Goal: Submit feedback/report problem

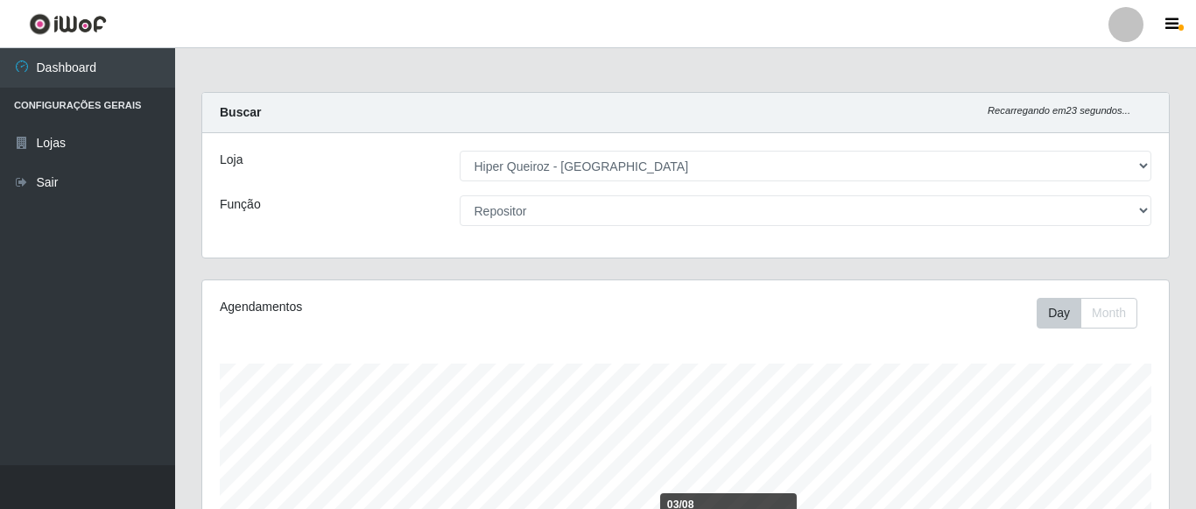
select select "497"
select select "24"
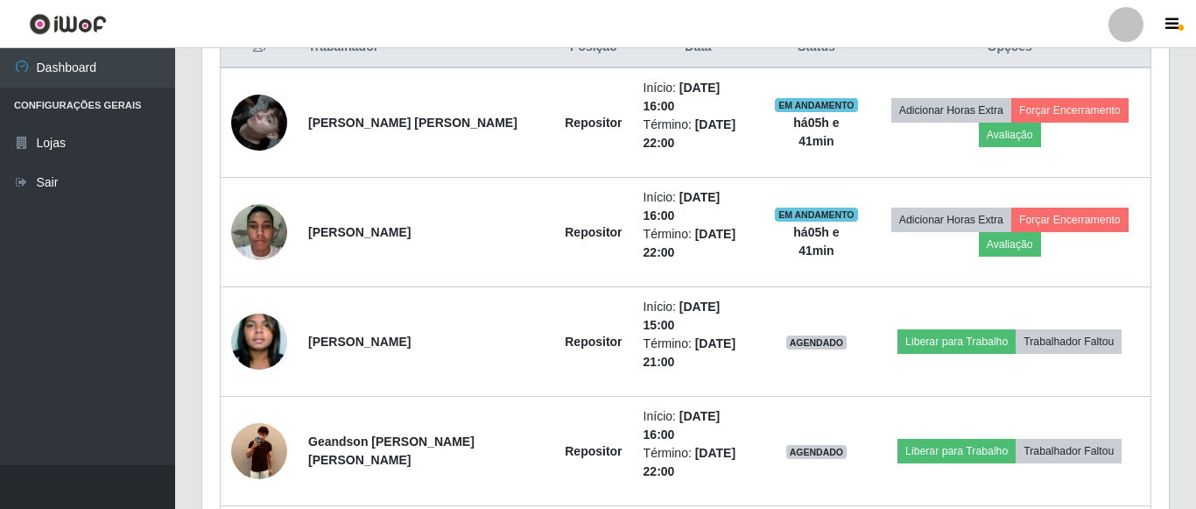
scroll to position [363, 967]
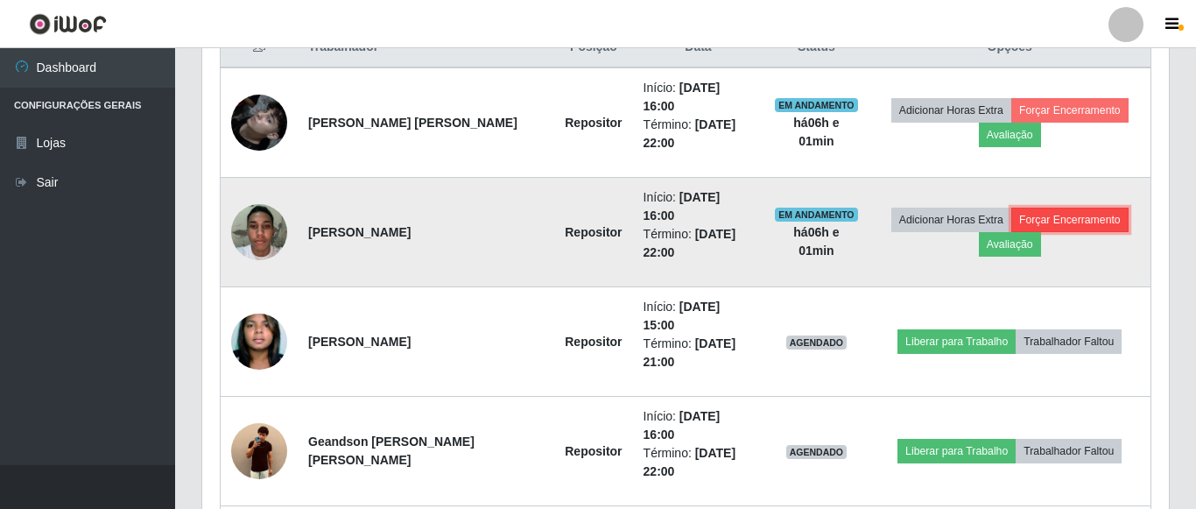
click at [1067, 208] on button "Forçar Encerramento" at bounding box center [1070, 220] width 117 height 25
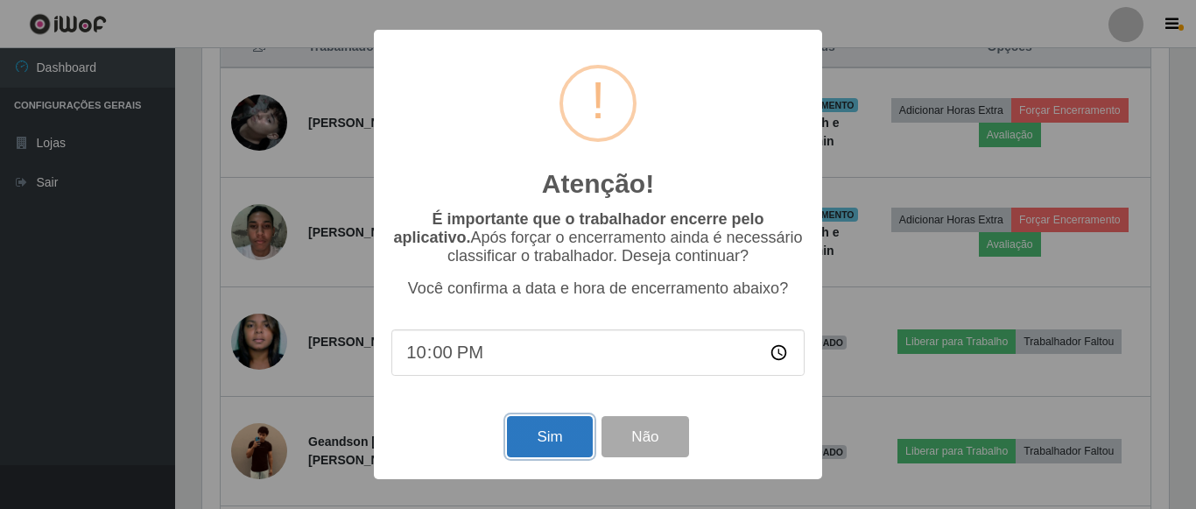
click at [547, 450] on button "Sim" at bounding box center [549, 436] width 85 height 41
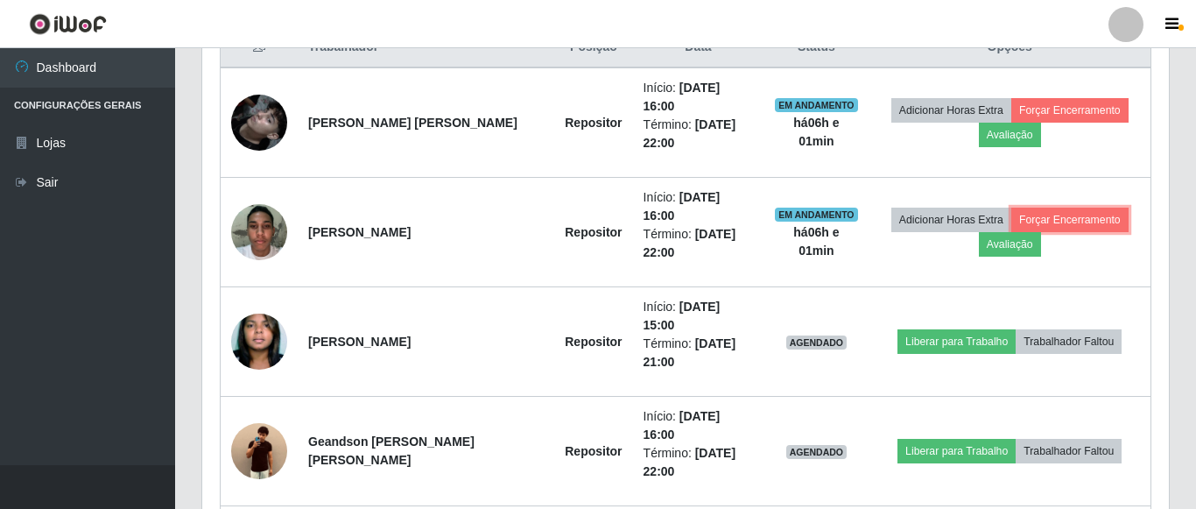
scroll to position [342, 0]
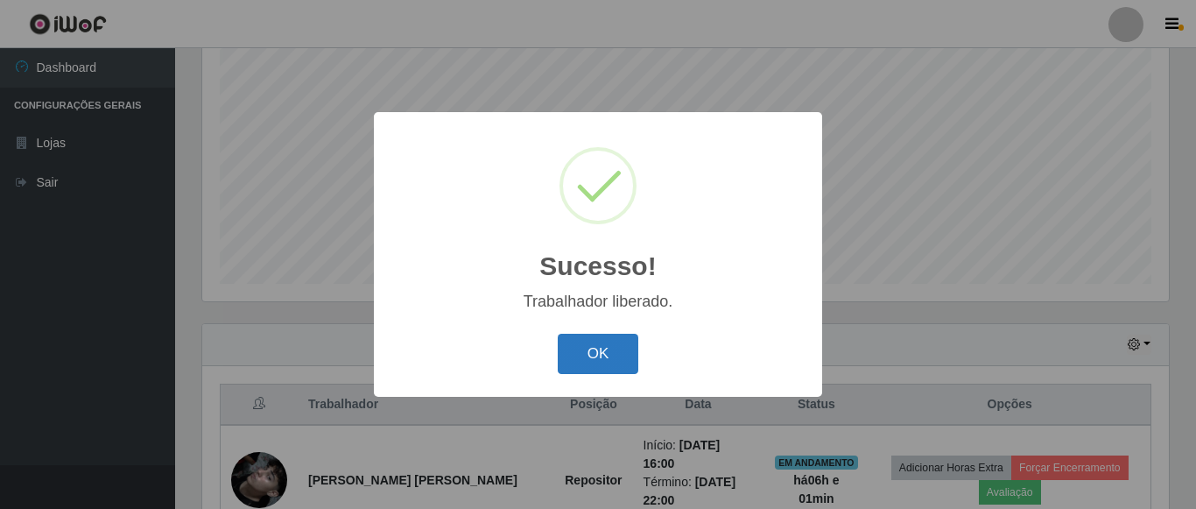
click at [616, 337] on button "OK" at bounding box center [598, 354] width 81 height 41
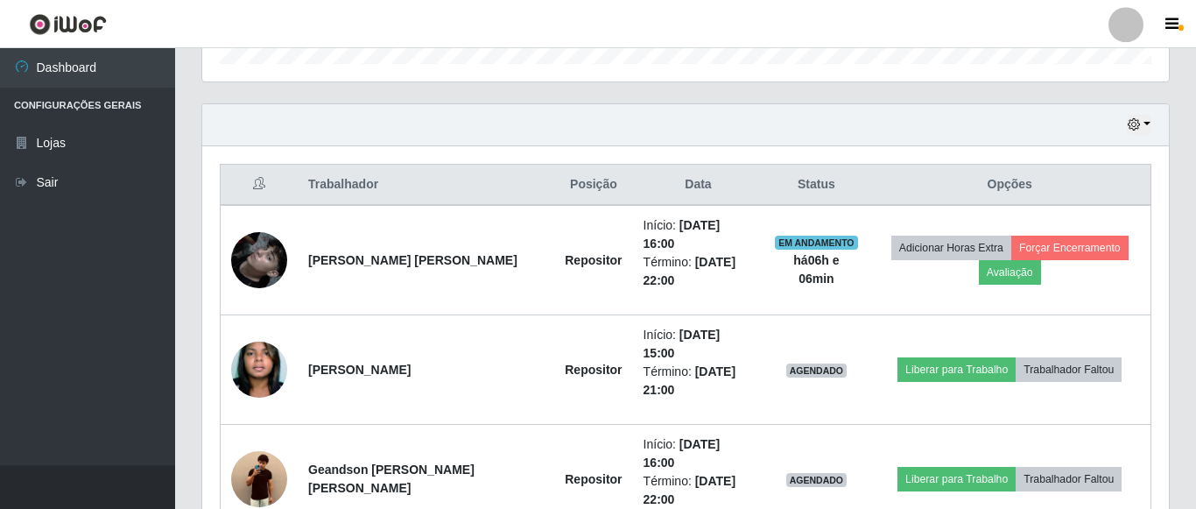
scroll to position [535, 0]
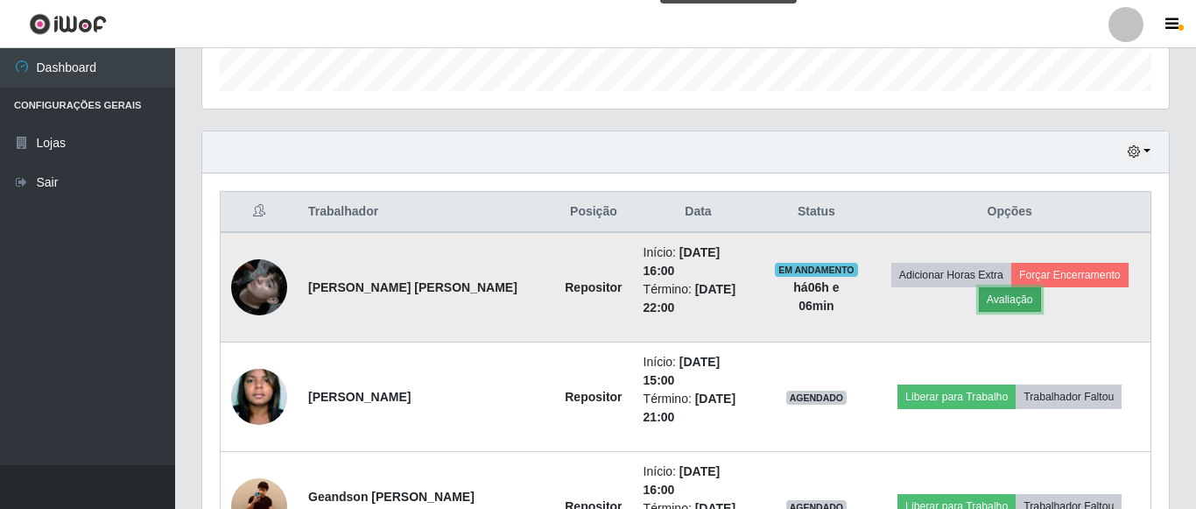
click at [1005, 298] on button "Avaliação" at bounding box center [1010, 299] width 62 height 25
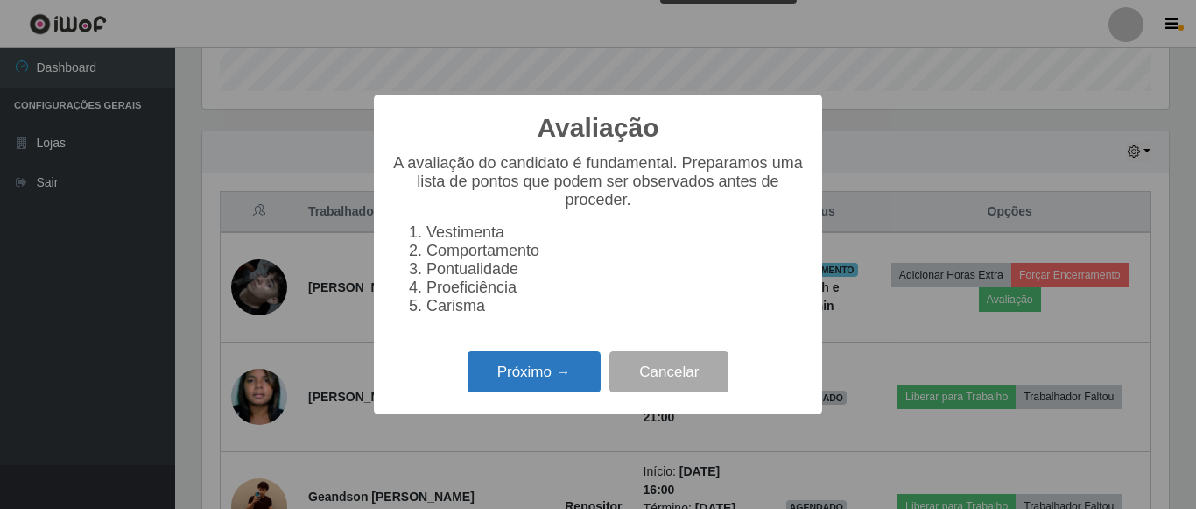
click at [540, 379] on button "Próximo →" at bounding box center [534, 371] width 133 height 41
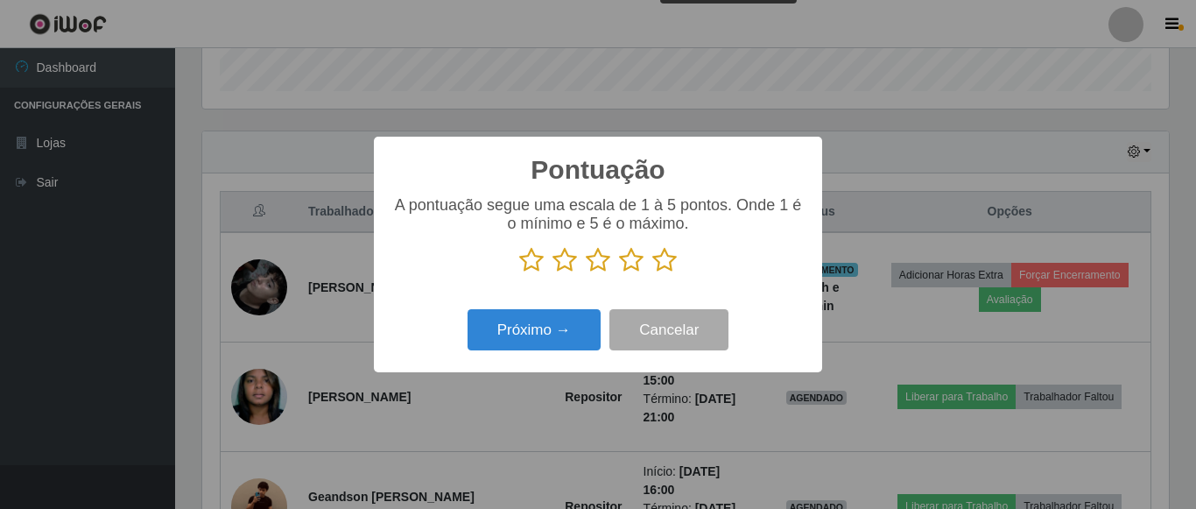
click at [536, 261] on icon at bounding box center [531, 260] width 25 height 26
click at [519, 273] on input "radio" at bounding box center [519, 273] width 0 height 0
click at [561, 265] on icon at bounding box center [565, 260] width 25 height 26
click at [553, 273] on input "radio" at bounding box center [553, 273] width 0 height 0
click at [602, 265] on icon at bounding box center [598, 260] width 25 height 26
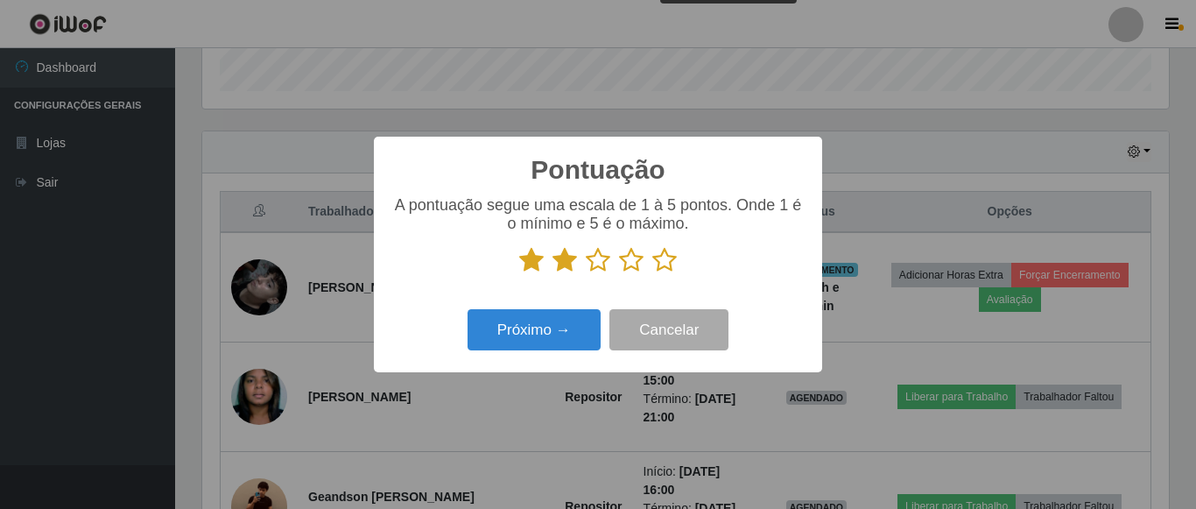
click at [586, 273] on input "radio" at bounding box center [586, 273] width 0 height 0
click at [637, 267] on icon at bounding box center [631, 260] width 25 height 26
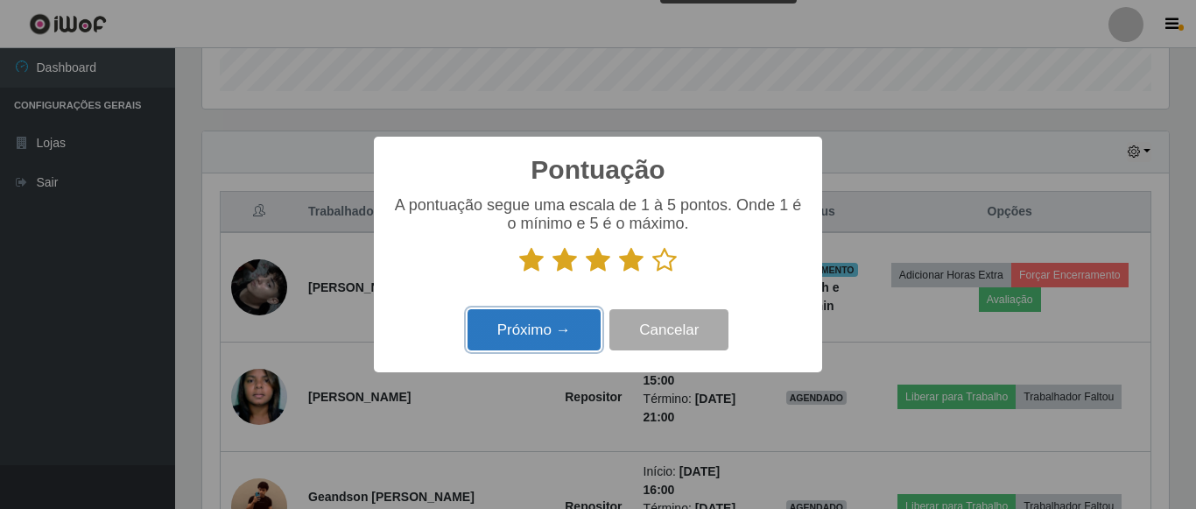
click at [563, 325] on button "Próximo →" at bounding box center [534, 329] width 133 height 41
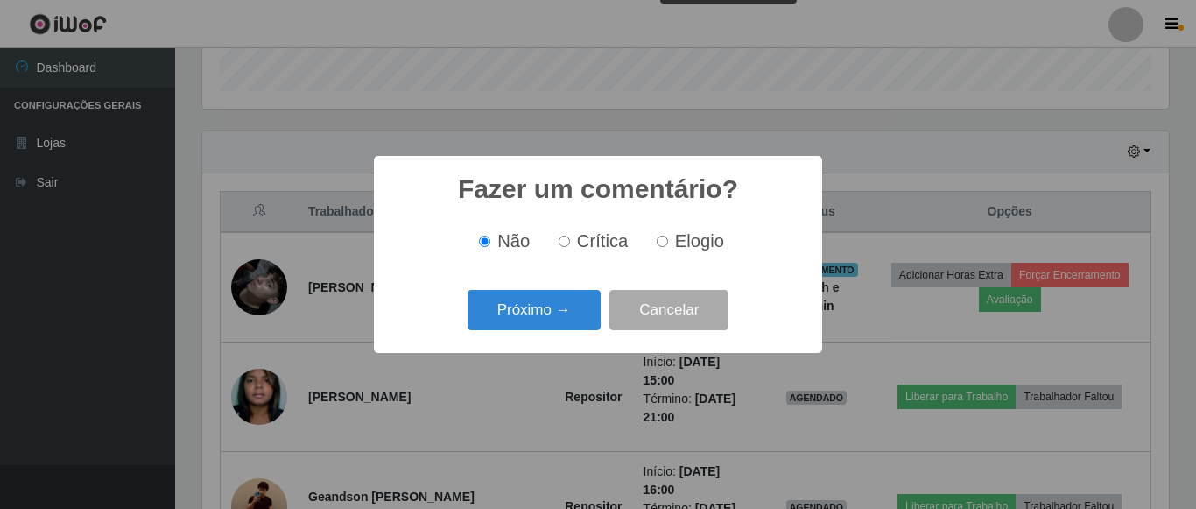
click at [666, 243] on input "Elogio" at bounding box center [662, 241] width 11 height 11
radio input "true"
click at [539, 325] on button "Próximo →" at bounding box center [534, 310] width 133 height 41
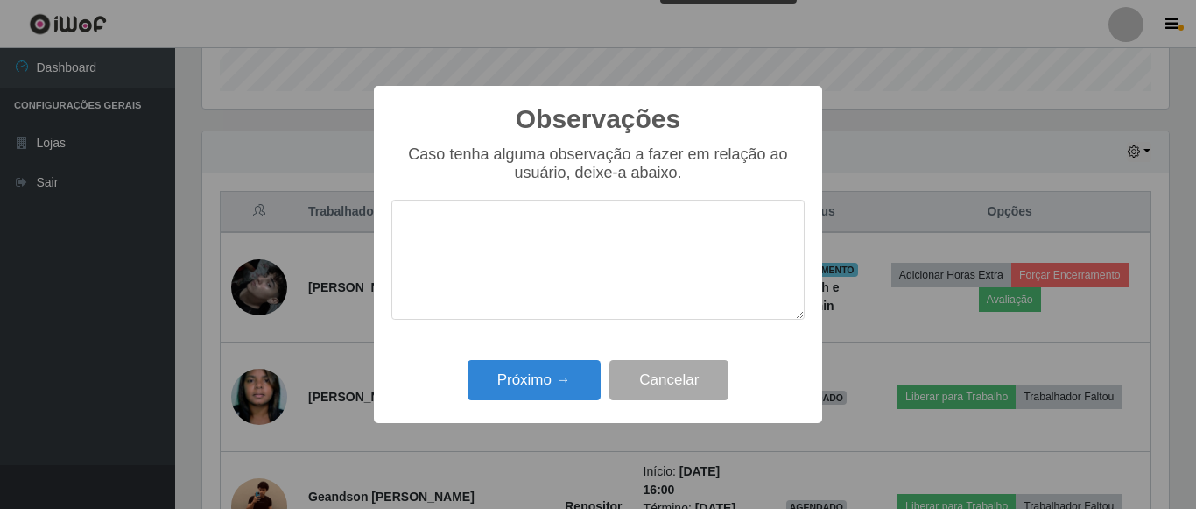
click at [465, 222] on textarea at bounding box center [597, 260] width 413 height 120
type textarea "muito produtivo"
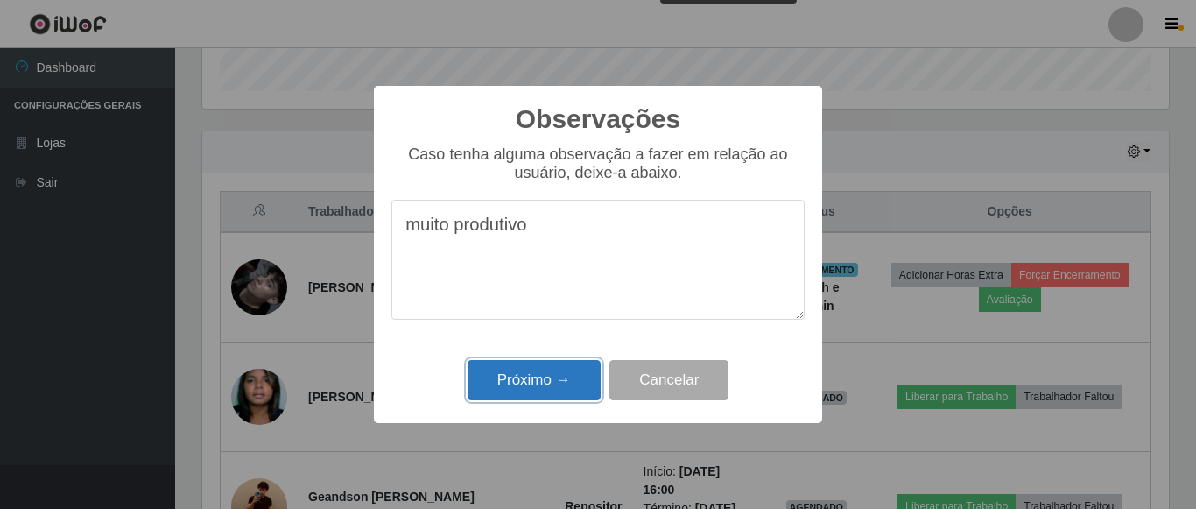
click at [589, 385] on button "Próximo →" at bounding box center [534, 380] width 133 height 41
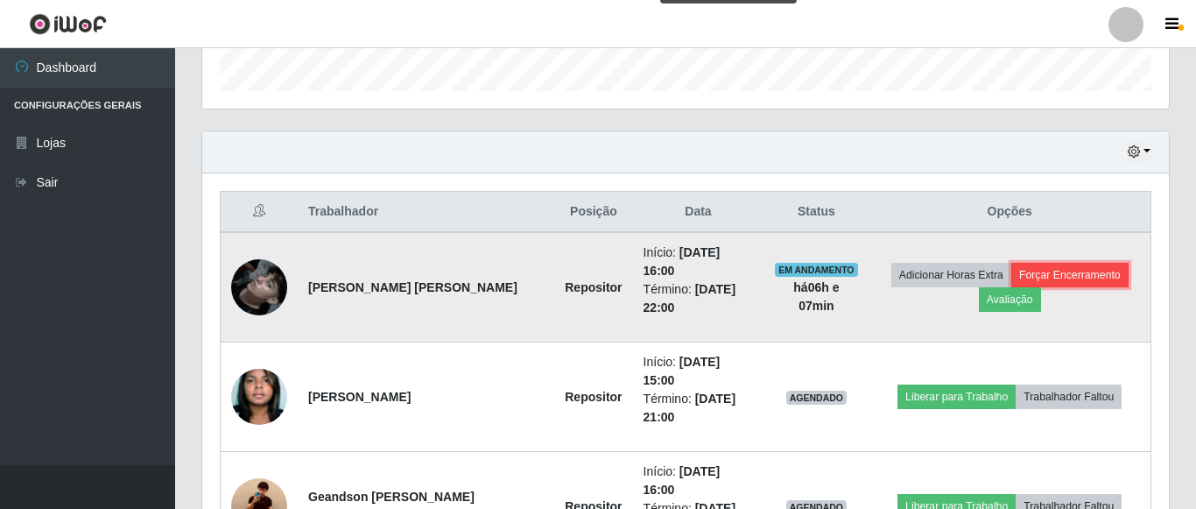
click at [1028, 263] on button "Forçar Encerramento" at bounding box center [1070, 275] width 117 height 25
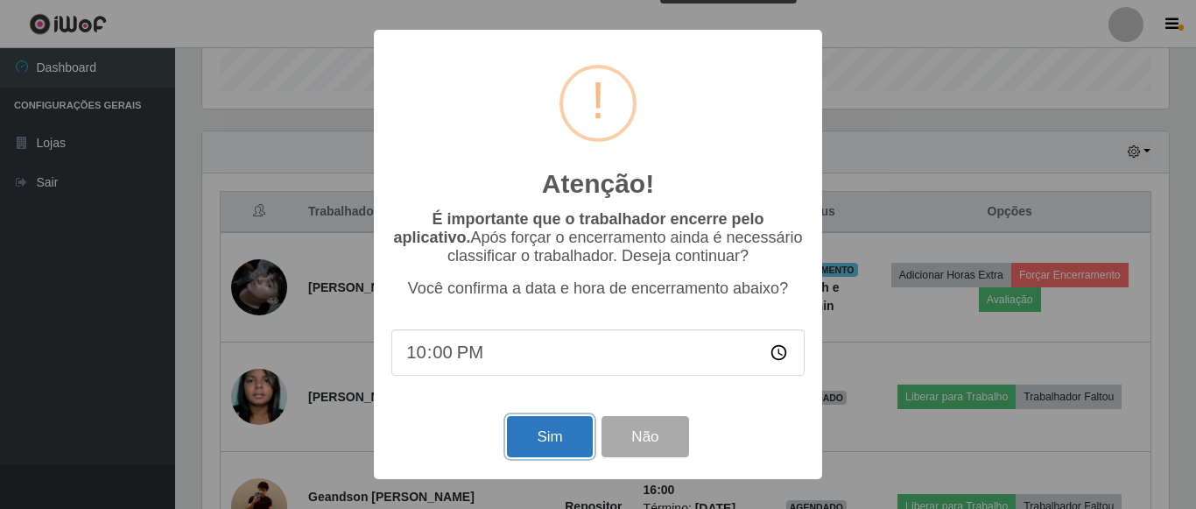
click at [533, 448] on button "Sim" at bounding box center [549, 436] width 85 height 41
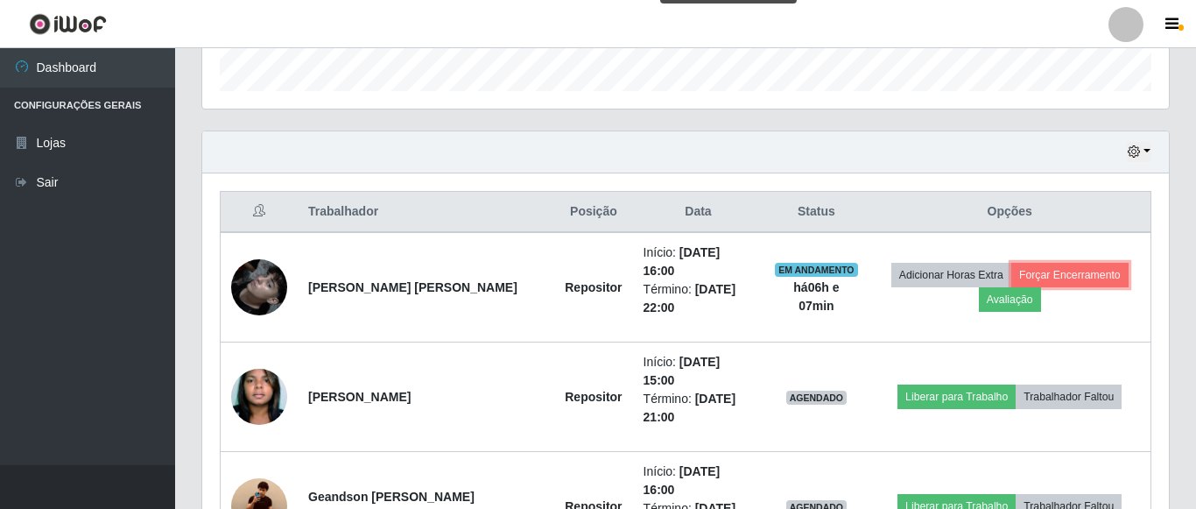
scroll to position [342, 0]
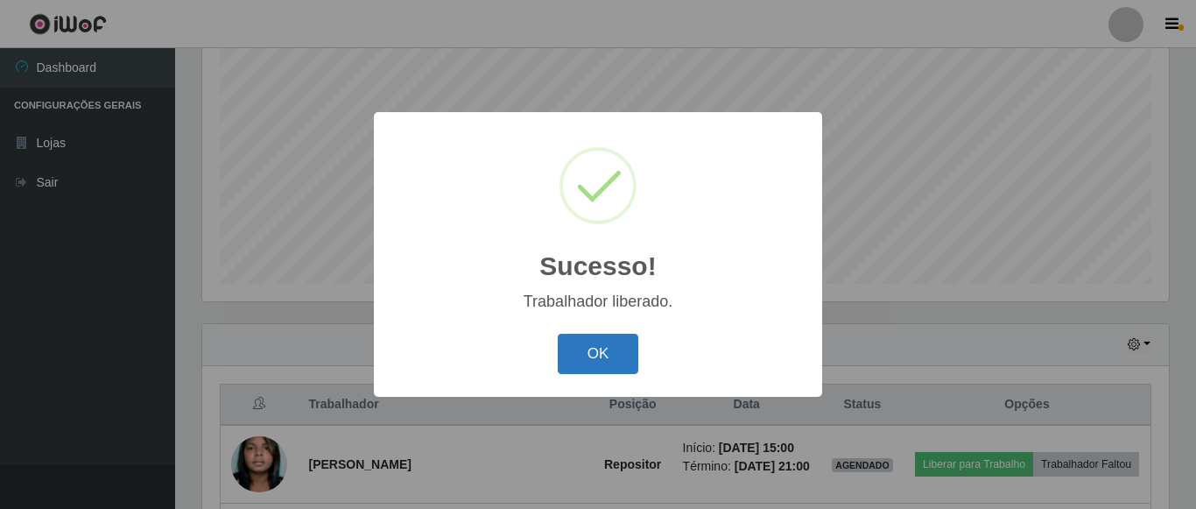
click at [624, 374] on button "OK" at bounding box center [598, 354] width 81 height 41
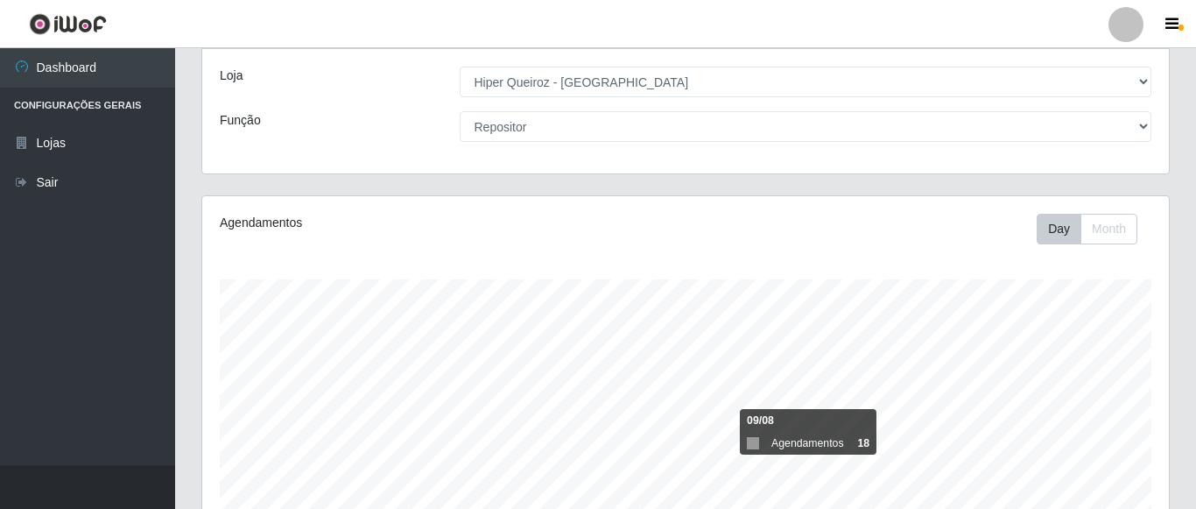
scroll to position [0, 0]
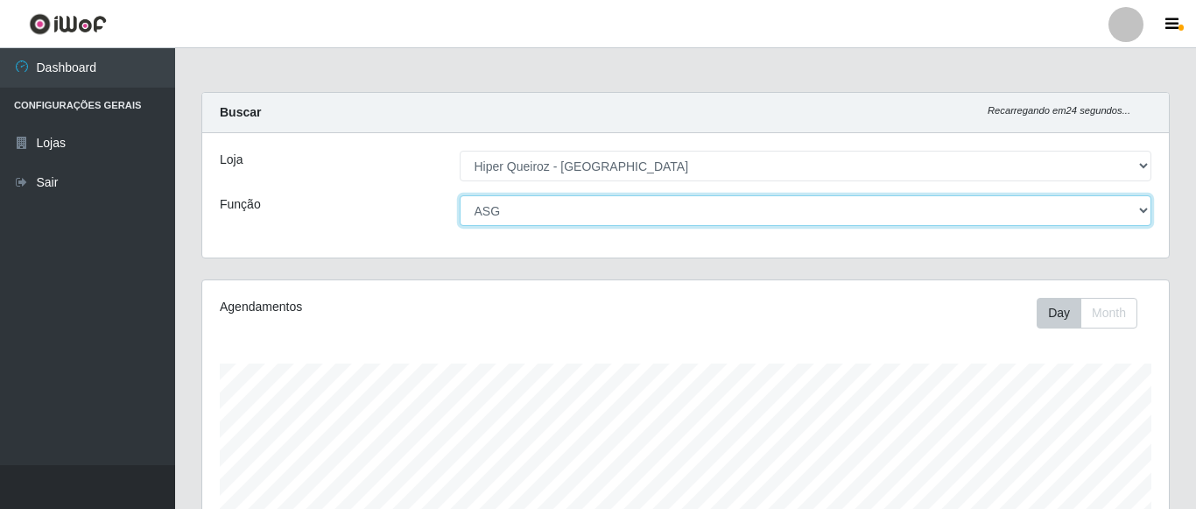
click option "ASG" at bounding box center [0, 0] width 0 height 0
click at [460, 195] on select "[Selecione...] ASG ASG + ASG ++ Embalador Embalador + Embalador ++ Repositor Re…" at bounding box center [806, 210] width 693 height 31
select select "[Selecione...]"
click option "[Selecione...]" at bounding box center [0, 0] width 0 height 0
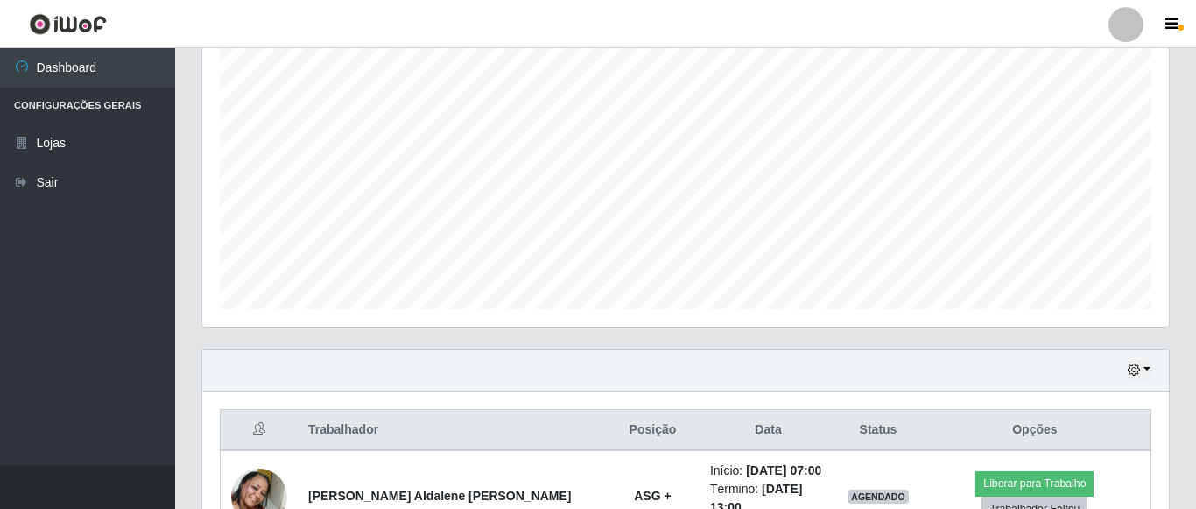
scroll to position [610, 0]
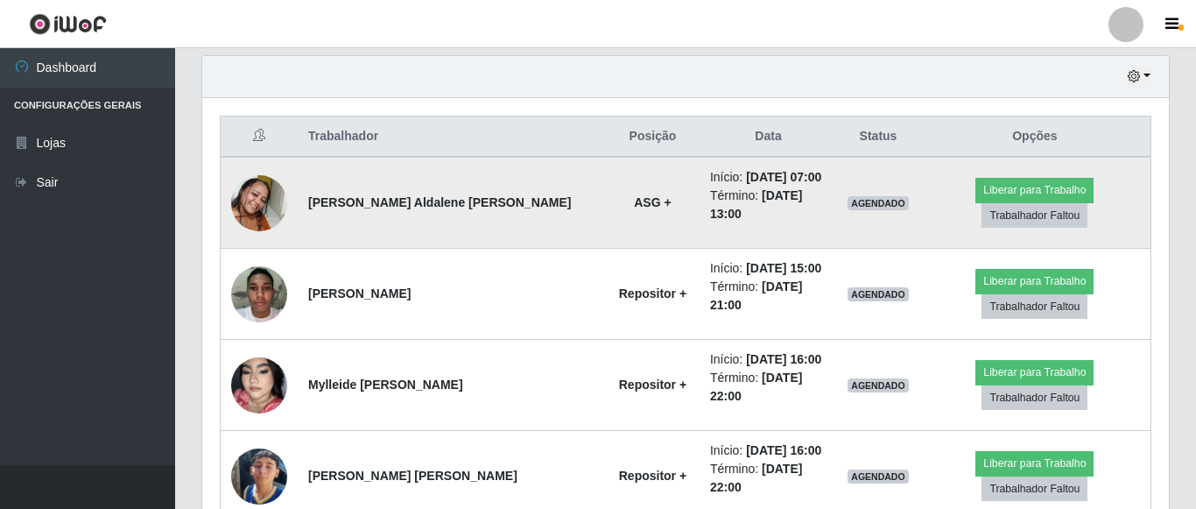
click at [249, 192] on img at bounding box center [259, 203] width 56 height 100
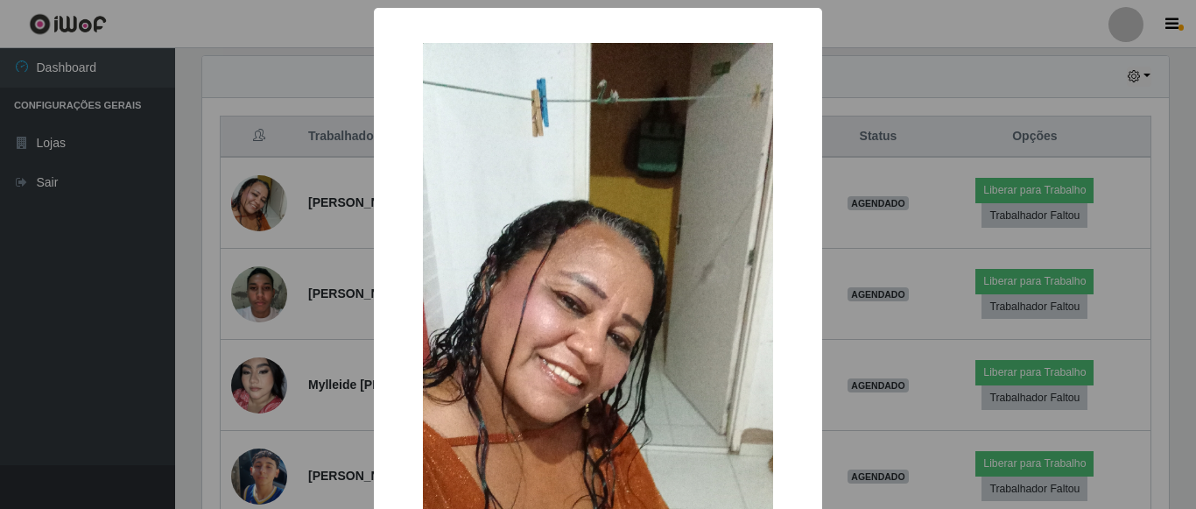
click at [135, 349] on div "× OK Cancel" at bounding box center [598, 254] width 1196 height 509
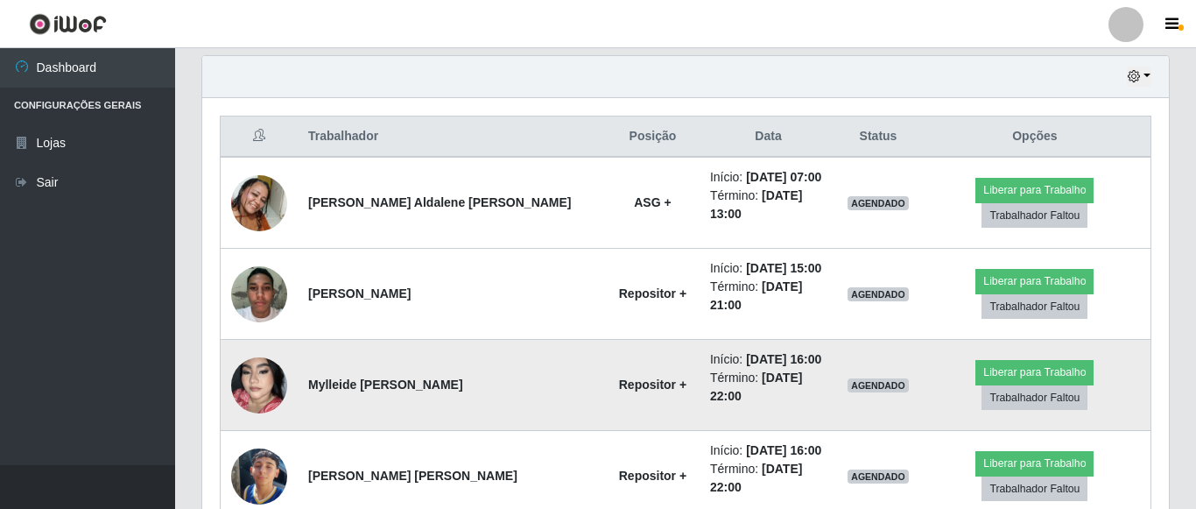
click at [265, 356] on img at bounding box center [259, 385] width 56 height 100
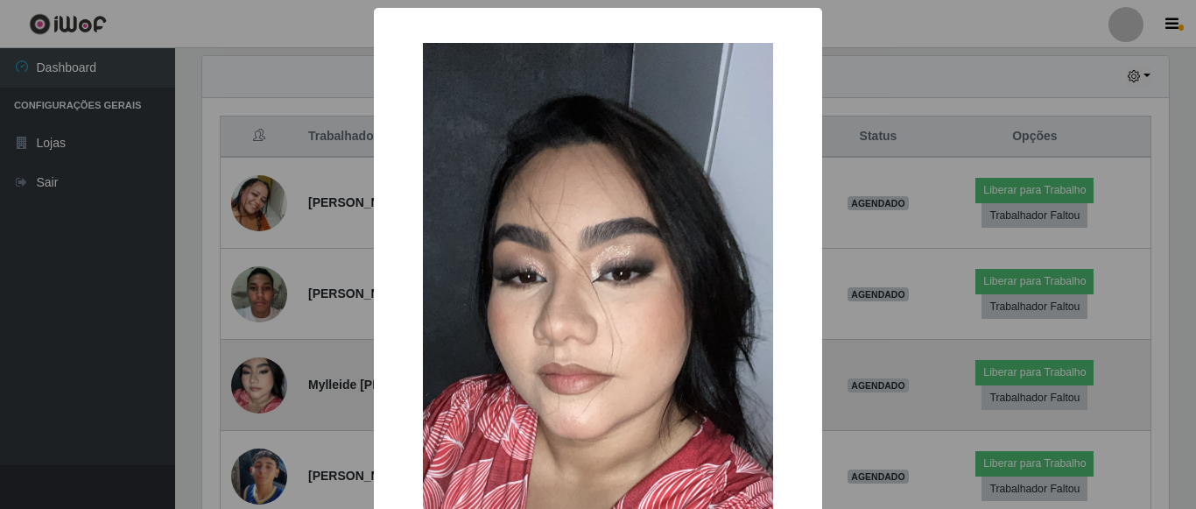
scroll to position [267, 0]
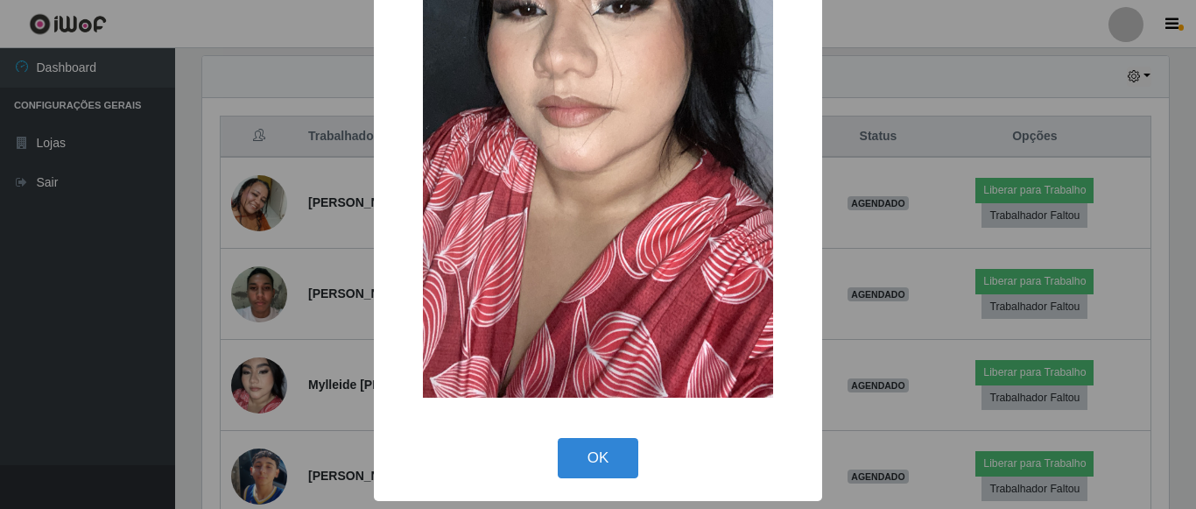
click at [265, 355] on div "× OK Cancel" at bounding box center [598, 254] width 1196 height 509
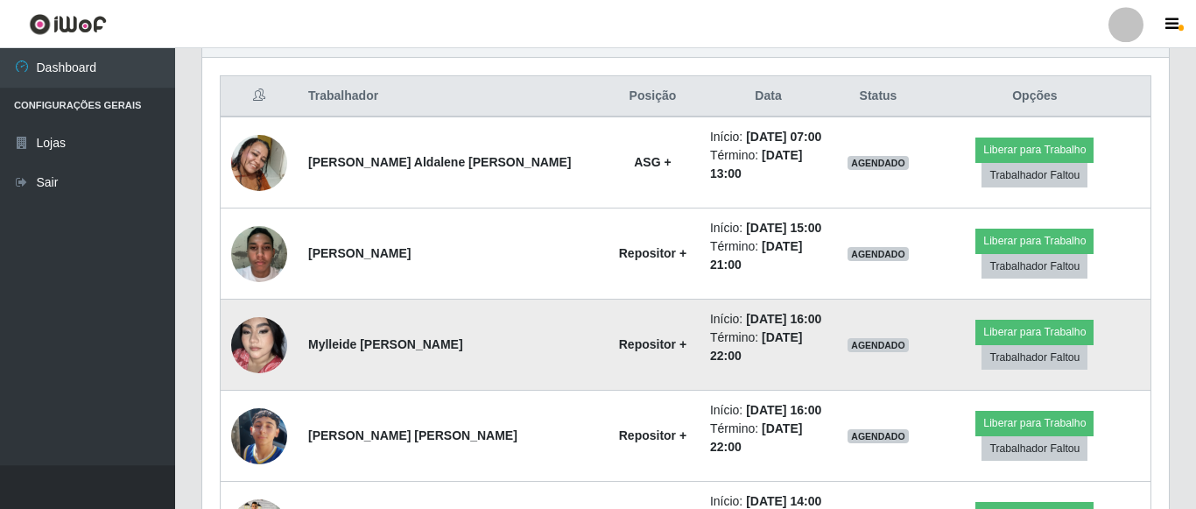
scroll to position [700, 0]
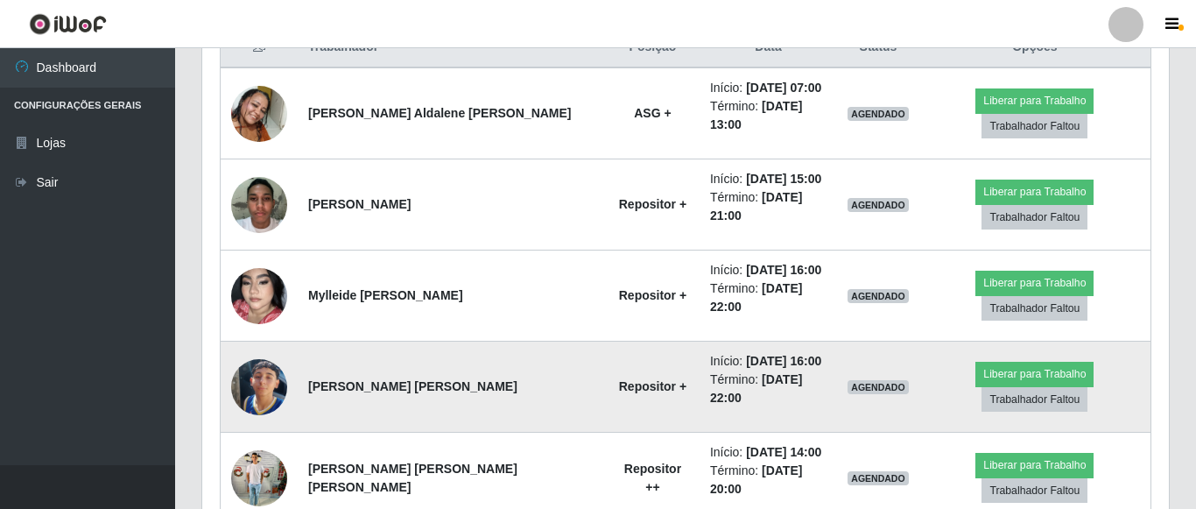
click at [257, 347] on img at bounding box center [259, 387] width 56 height 100
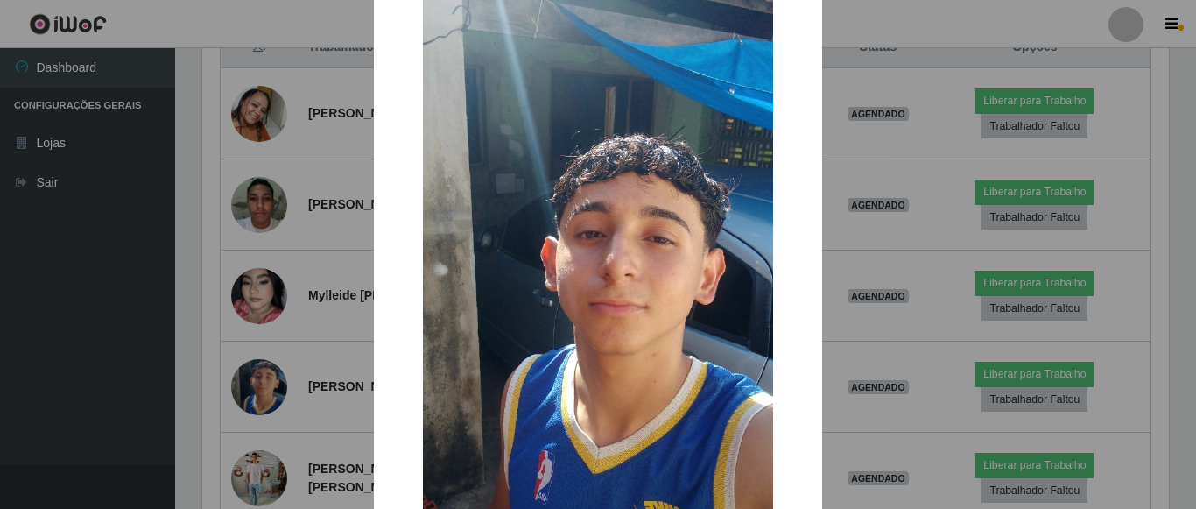
scroll to position [100, 0]
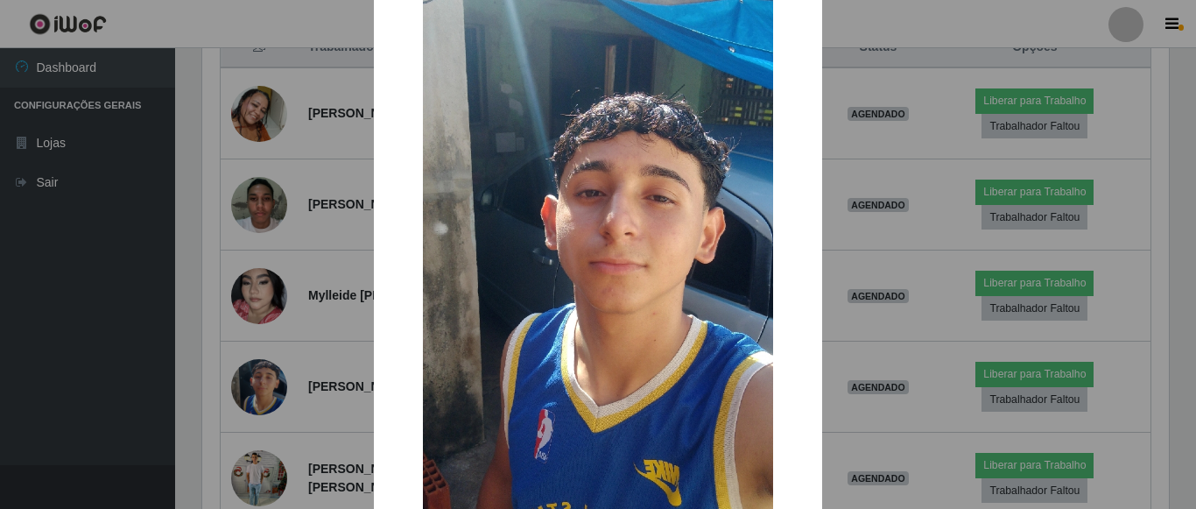
click at [129, 296] on div "× OK Cancel" at bounding box center [598, 254] width 1196 height 509
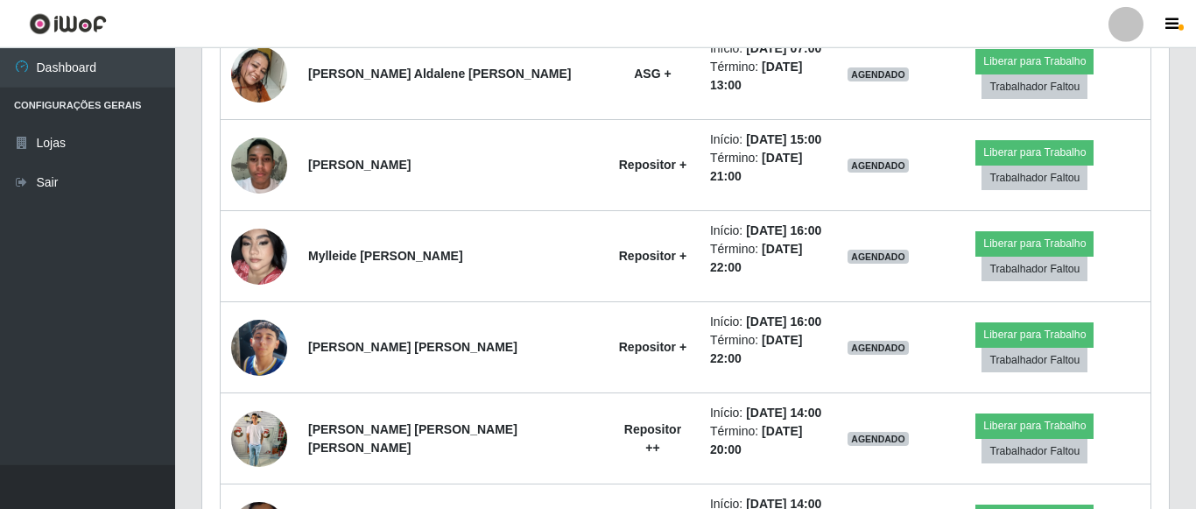
scroll to position [700, 0]
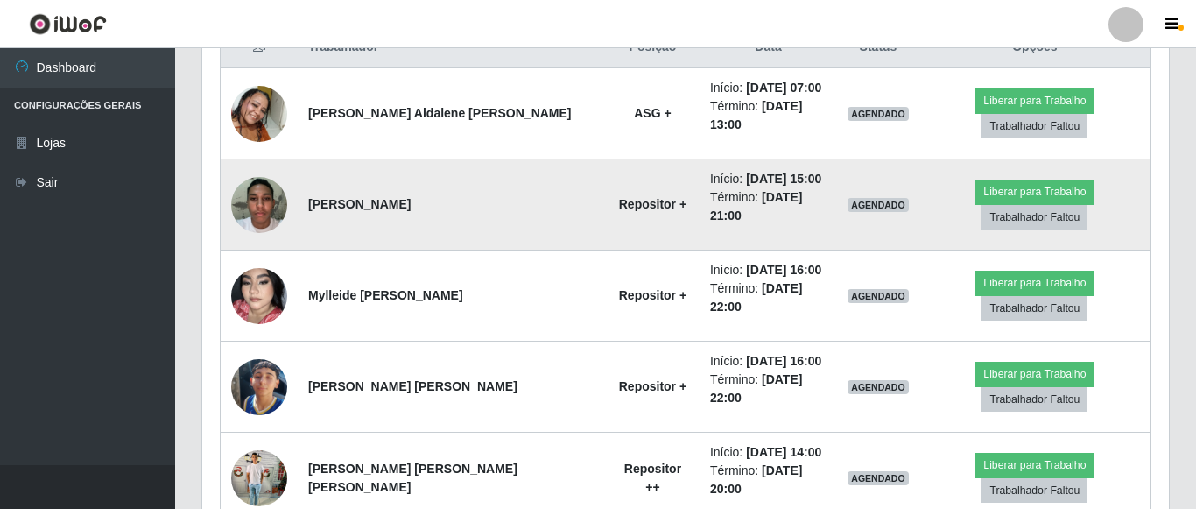
click at [260, 181] on img at bounding box center [259, 204] width 56 height 74
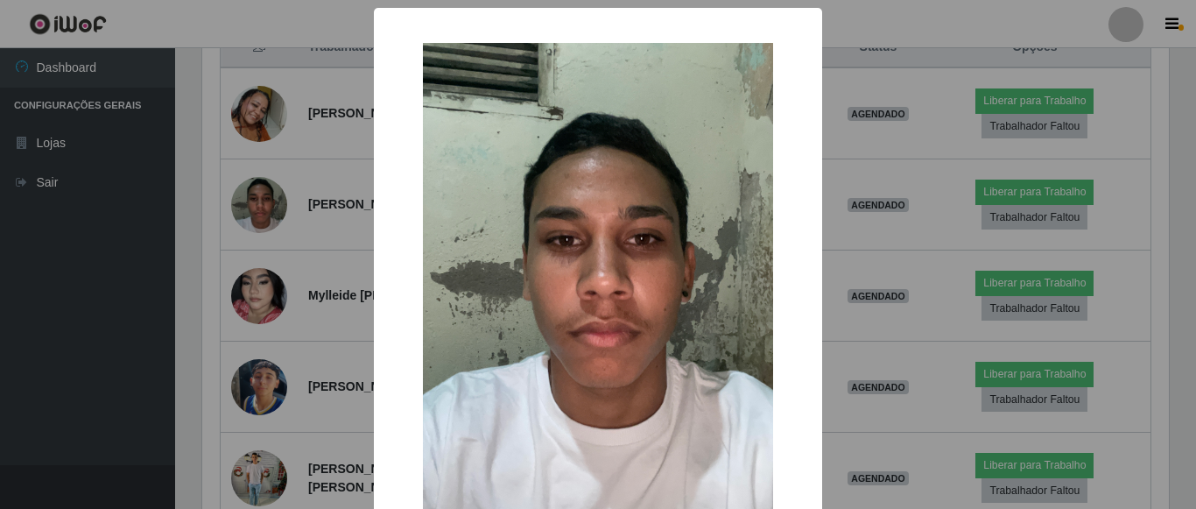
click at [275, 262] on div "× OK Cancel" at bounding box center [598, 254] width 1196 height 509
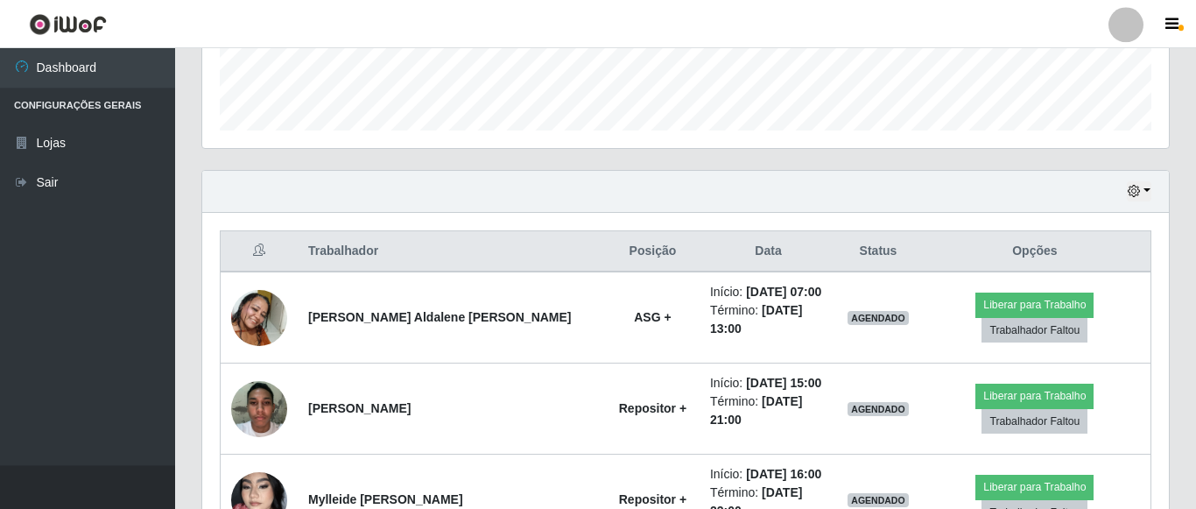
scroll to position [432, 0]
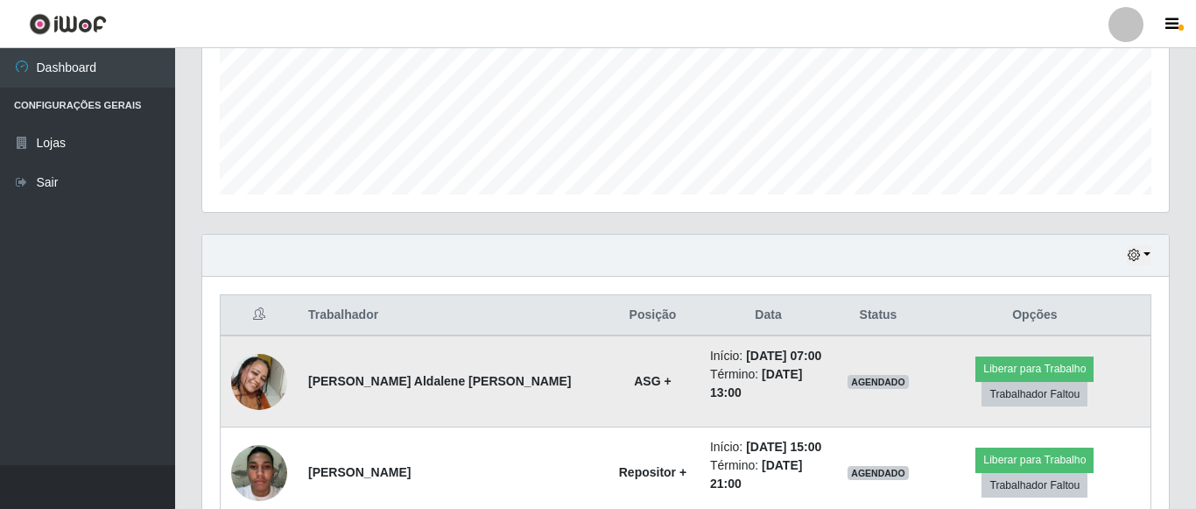
click at [256, 349] on img at bounding box center [259, 382] width 56 height 100
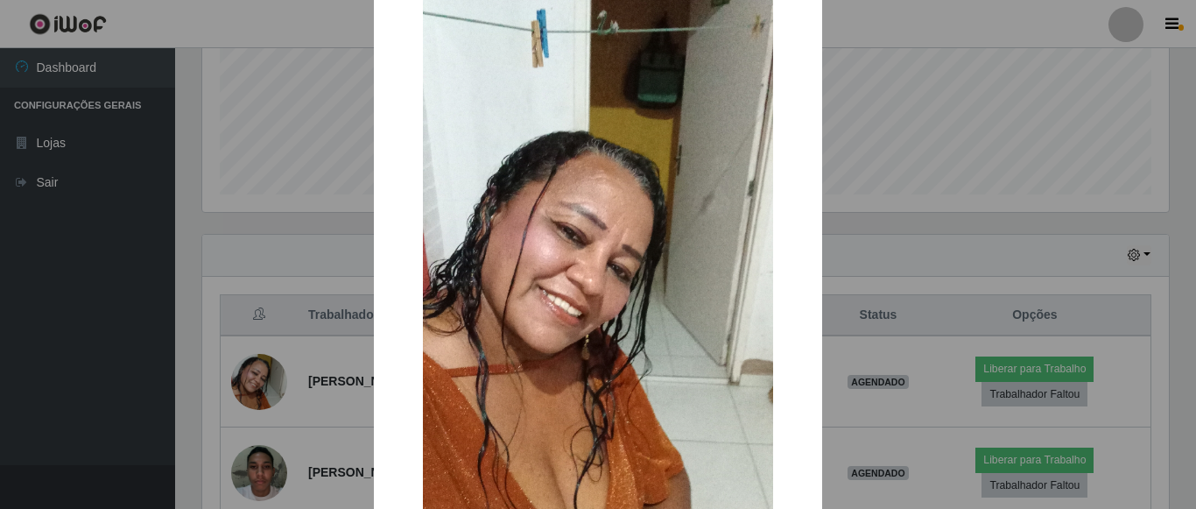
scroll to position [100, 0]
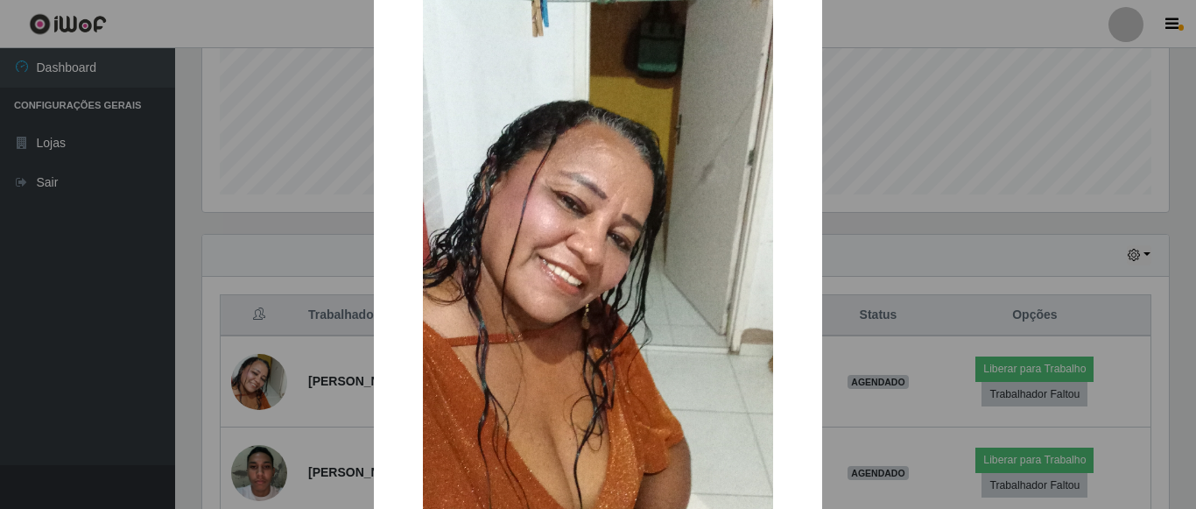
click at [275, 370] on div "× OK Cancel" at bounding box center [598, 254] width 1196 height 509
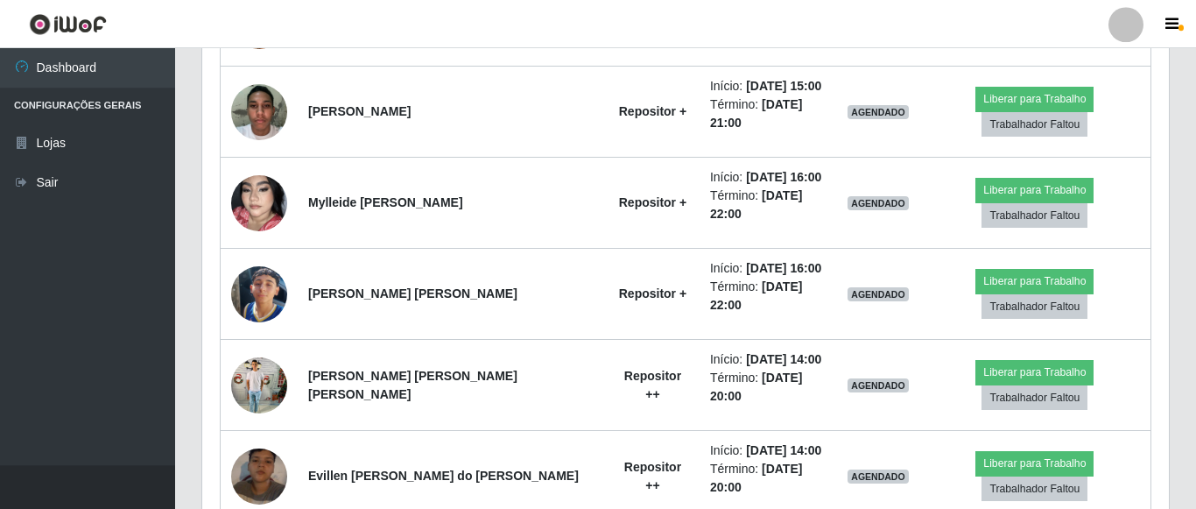
scroll to position [878, 0]
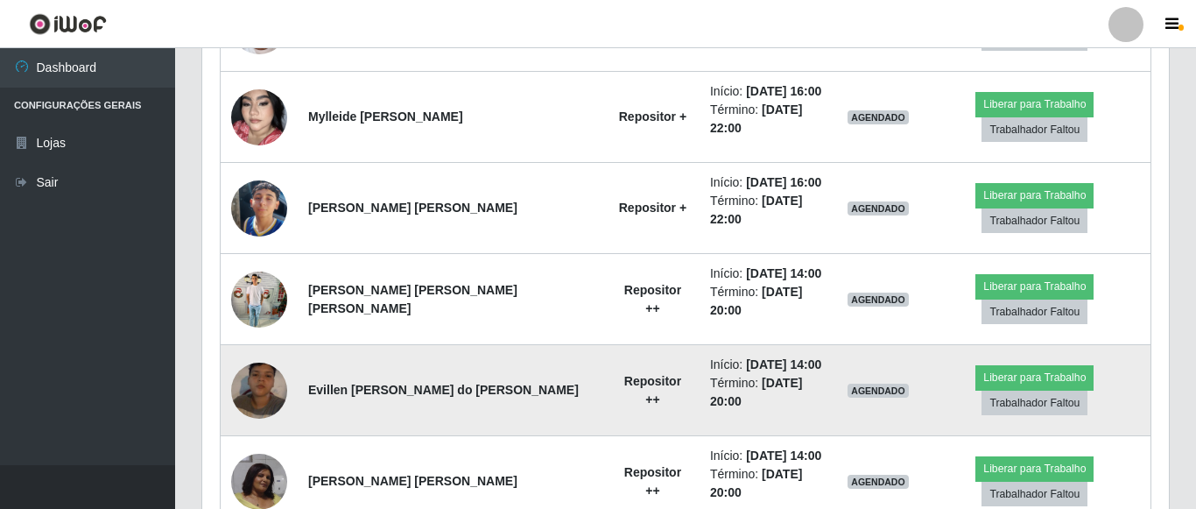
click at [266, 341] on img at bounding box center [259, 391] width 56 height 100
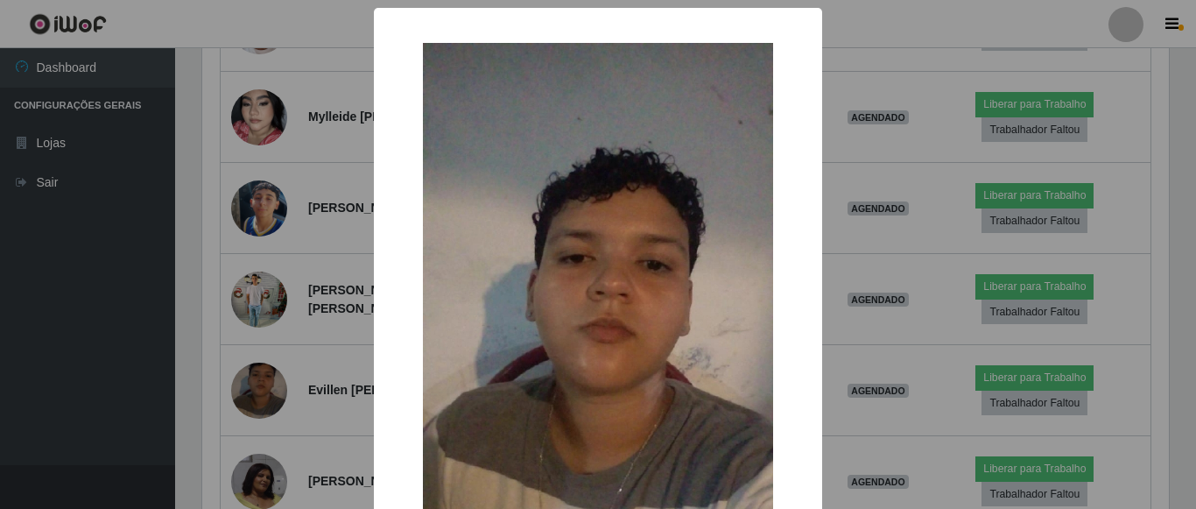
click at [178, 379] on div "× OK Cancel" at bounding box center [598, 254] width 1196 height 509
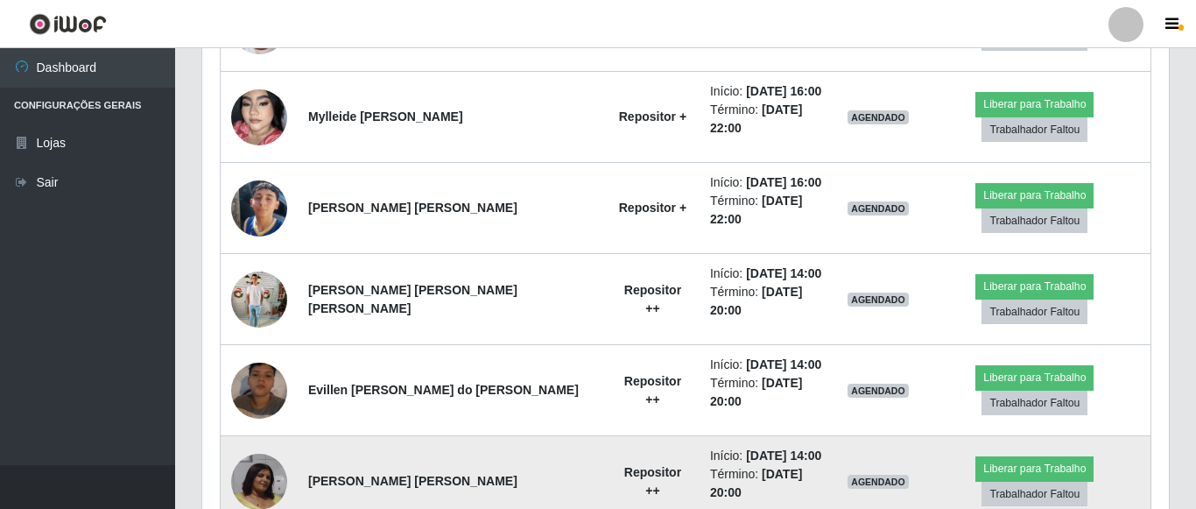
click at [265, 454] on img at bounding box center [259, 482] width 56 height 56
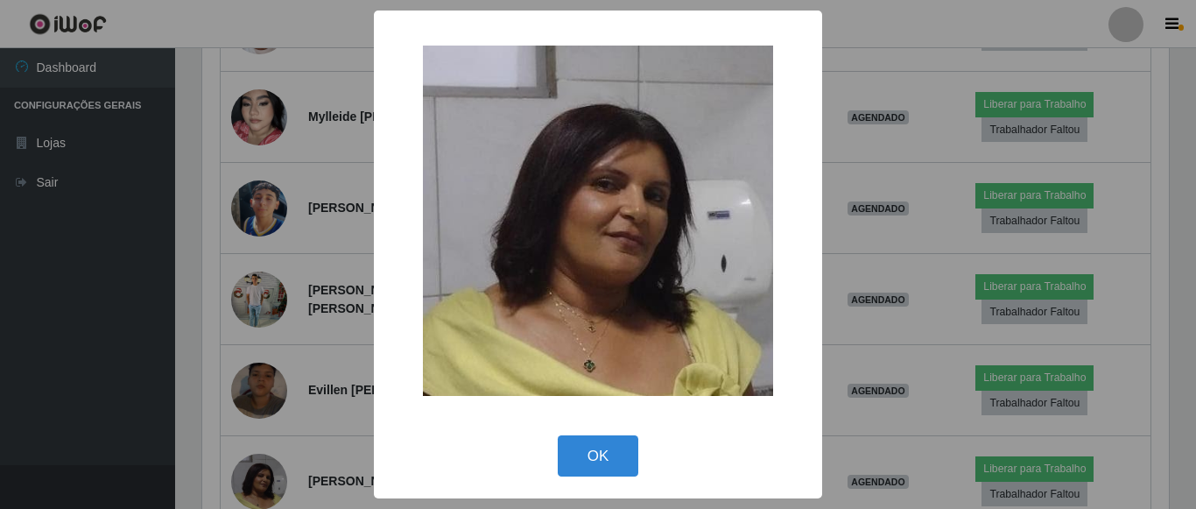
click at [111, 371] on div "× OK Cancel" at bounding box center [598, 254] width 1196 height 509
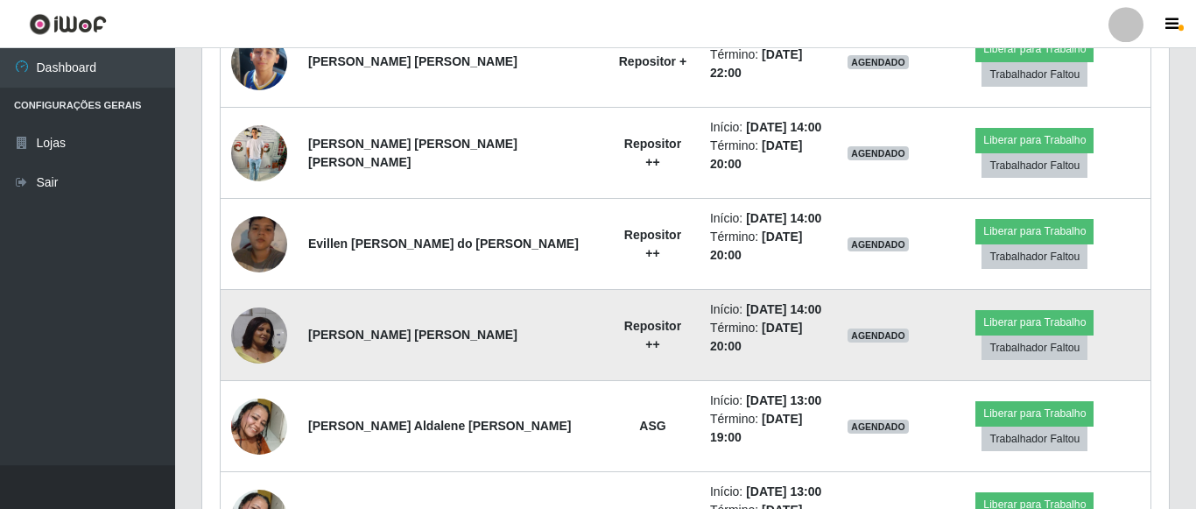
scroll to position [1057, 0]
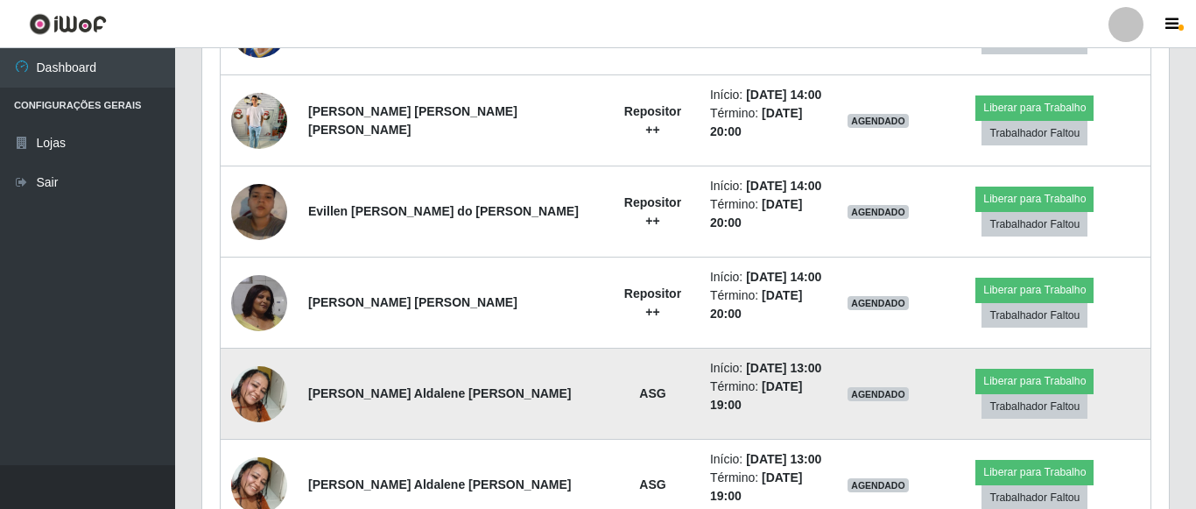
click at [263, 344] on img at bounding box center [259, 394] width 56 height 100
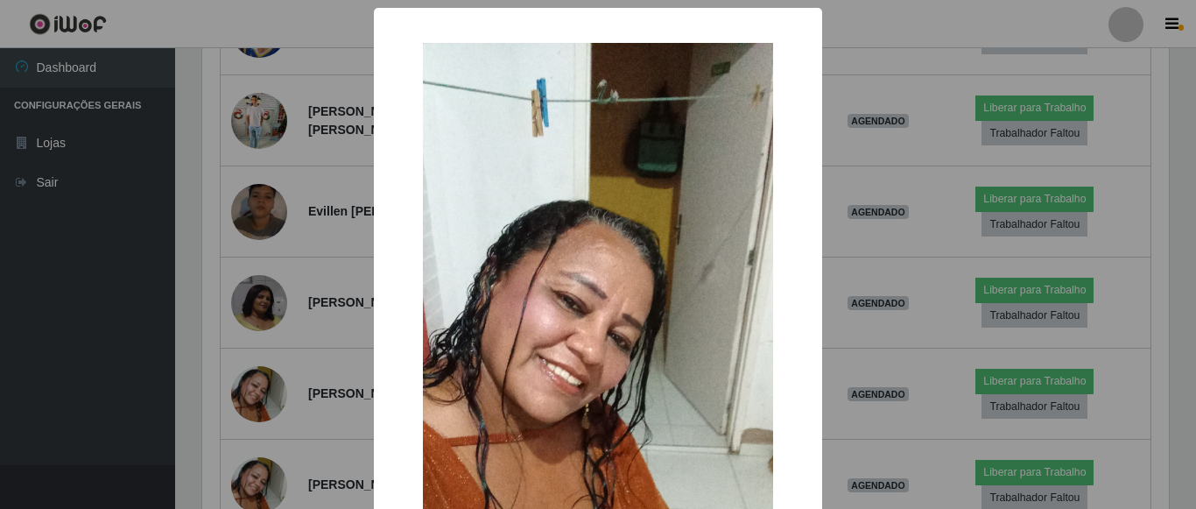
click at [235, 321] on div "× OK Cancel" at bounding box center [598, 254] width 1196 height 509
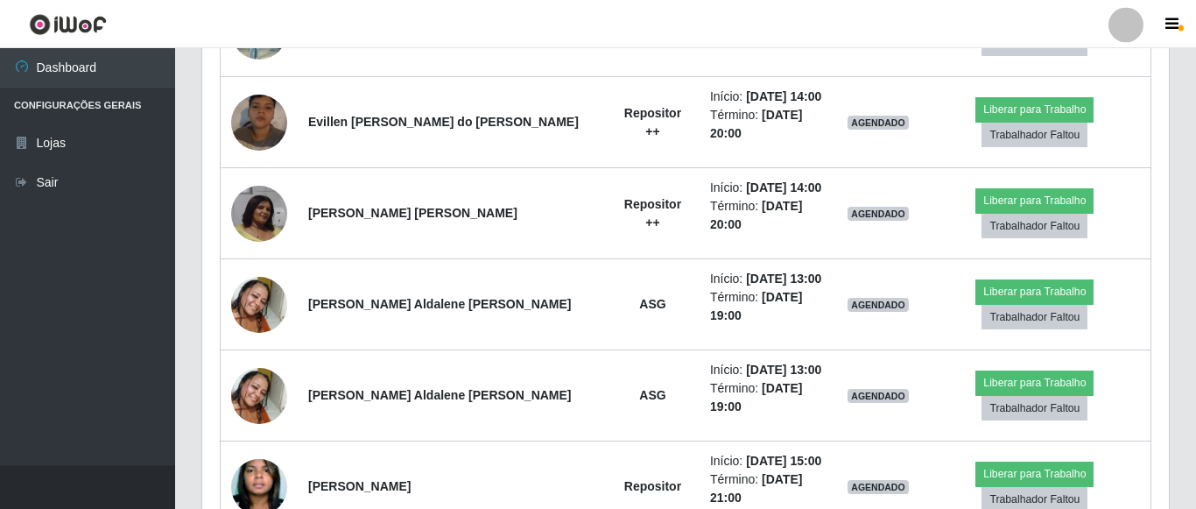
scroll to position [1236, 0]
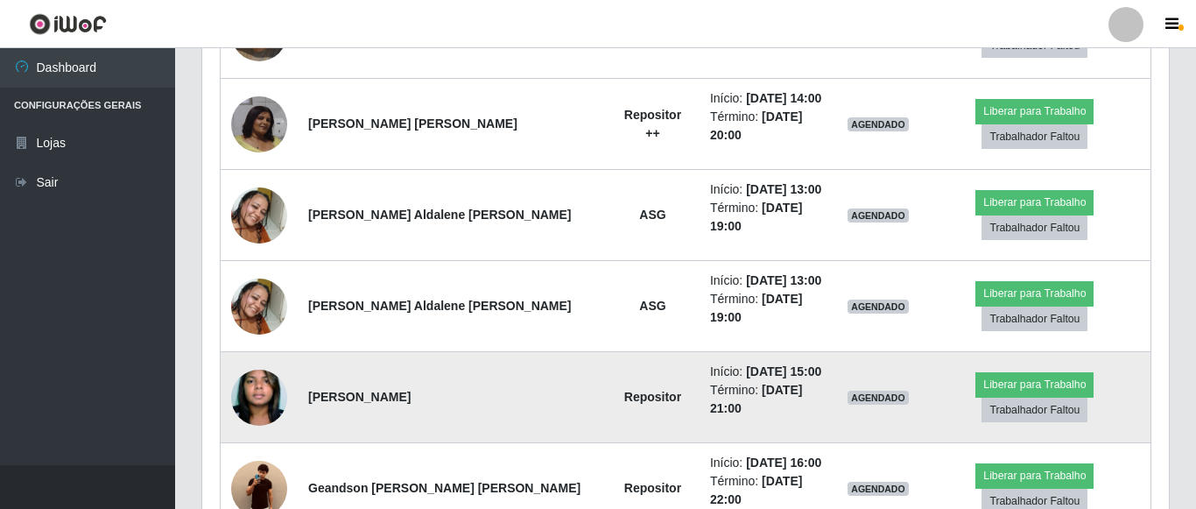
click at [246, 355] on img at bounding box center [259, 398] width 56 height 86
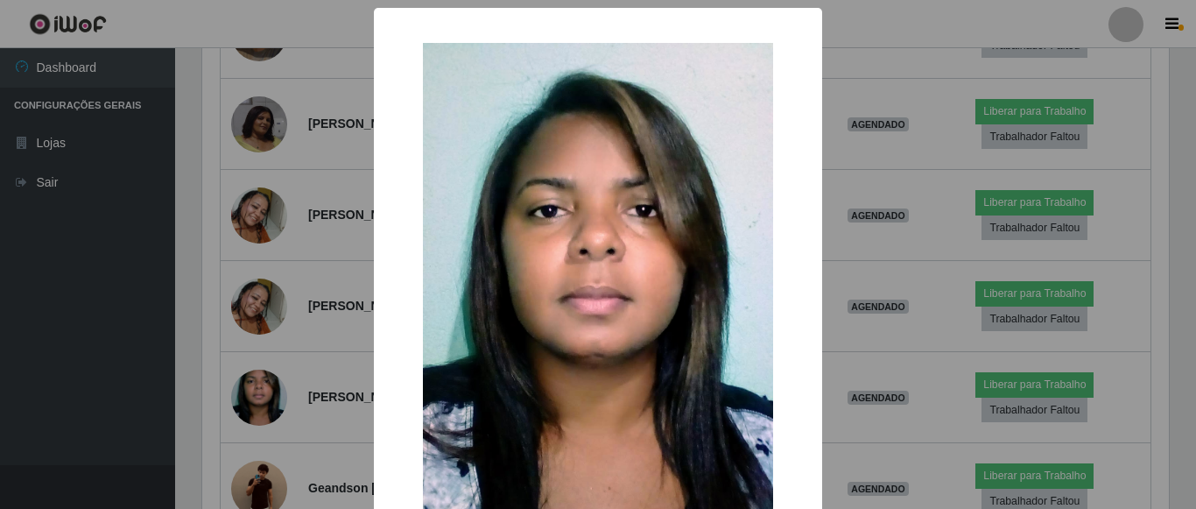
click at [257, 278] on div "× OK Cancel" at bounding box center [598, 254] width 1196 height 509
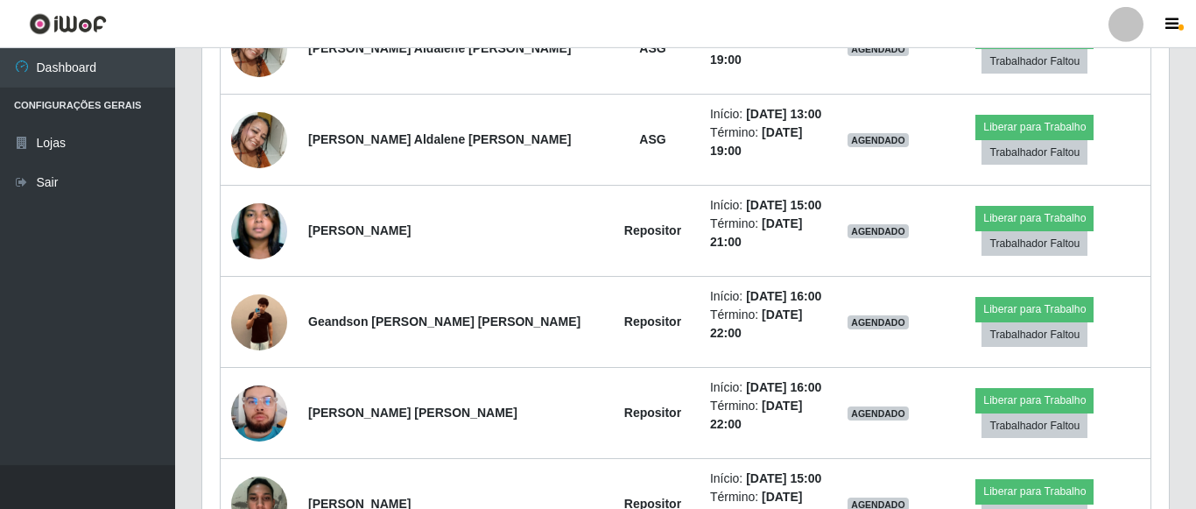
scroll to position [1414, 0]
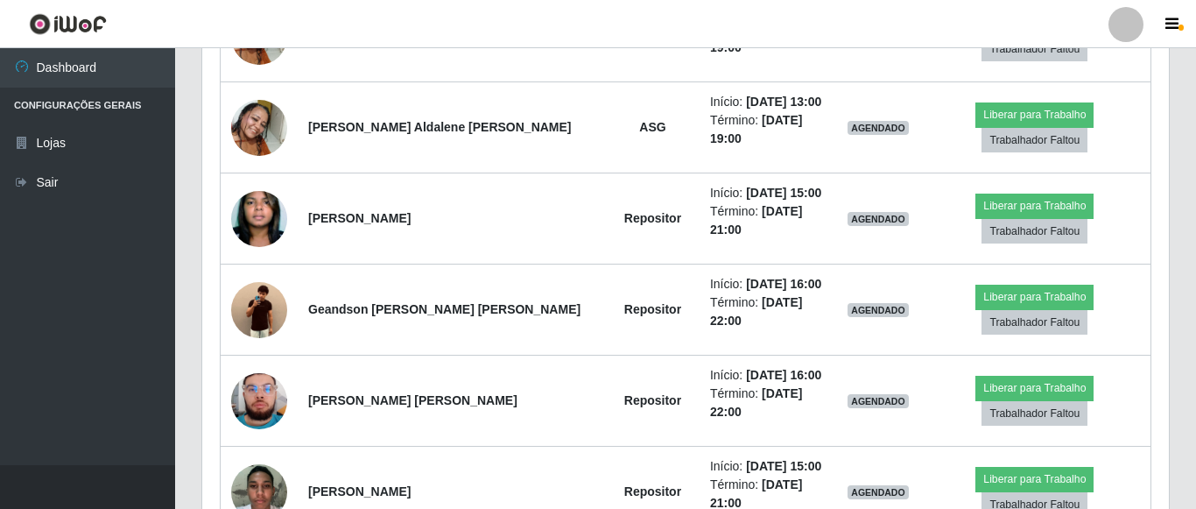
click at [257, 356] on td at bounding box center [260, 401] width 78 height 91
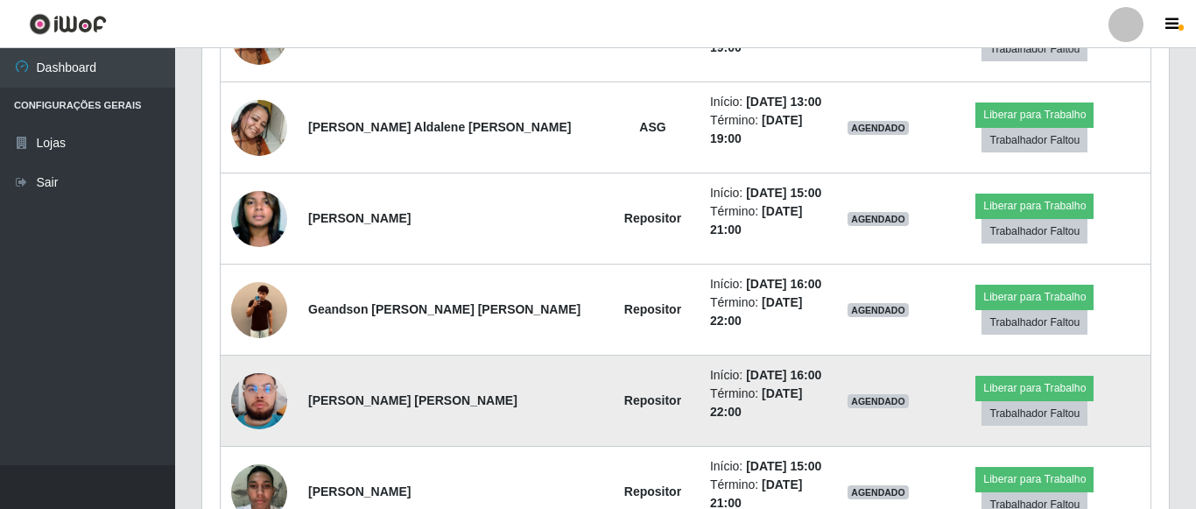
click at [257, 351] on img at bounding box center [259, 401] width 56 height 100
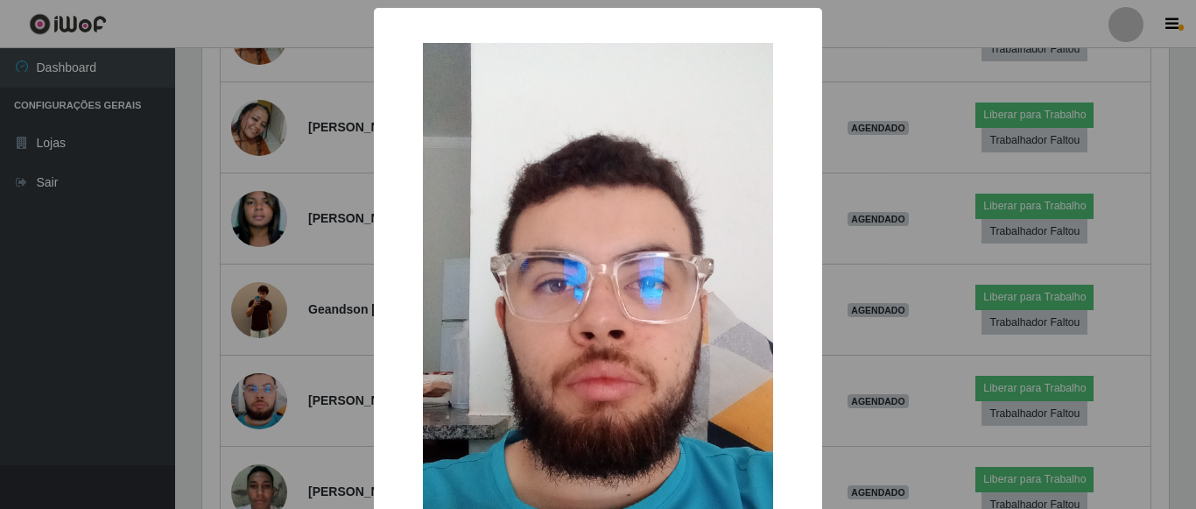
scroll to position [100, 0]
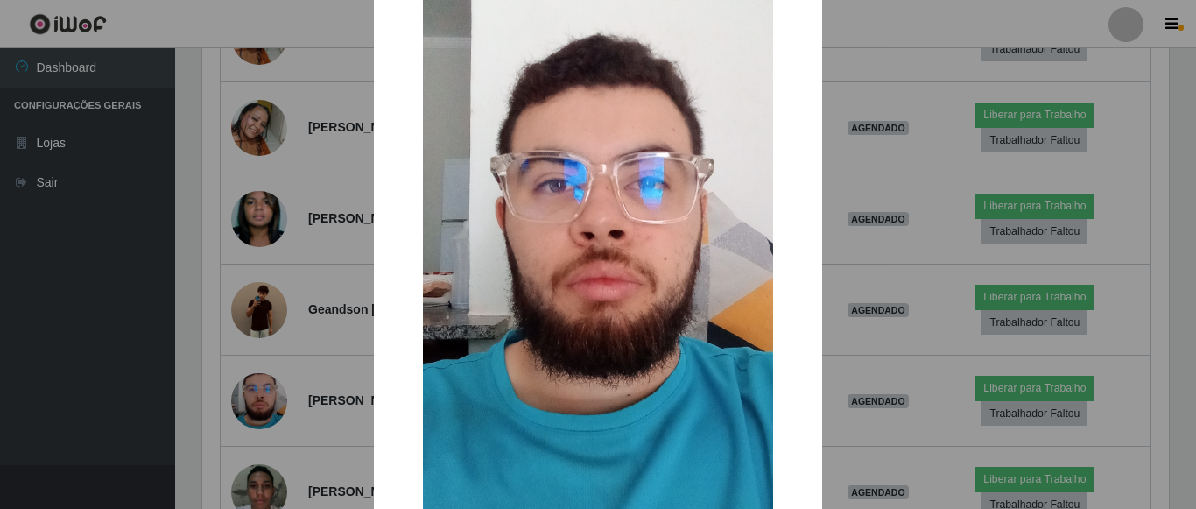
click at [161, 315] on div "× OK Cancel" at bounding box center [598, 254] width 1196 height 509
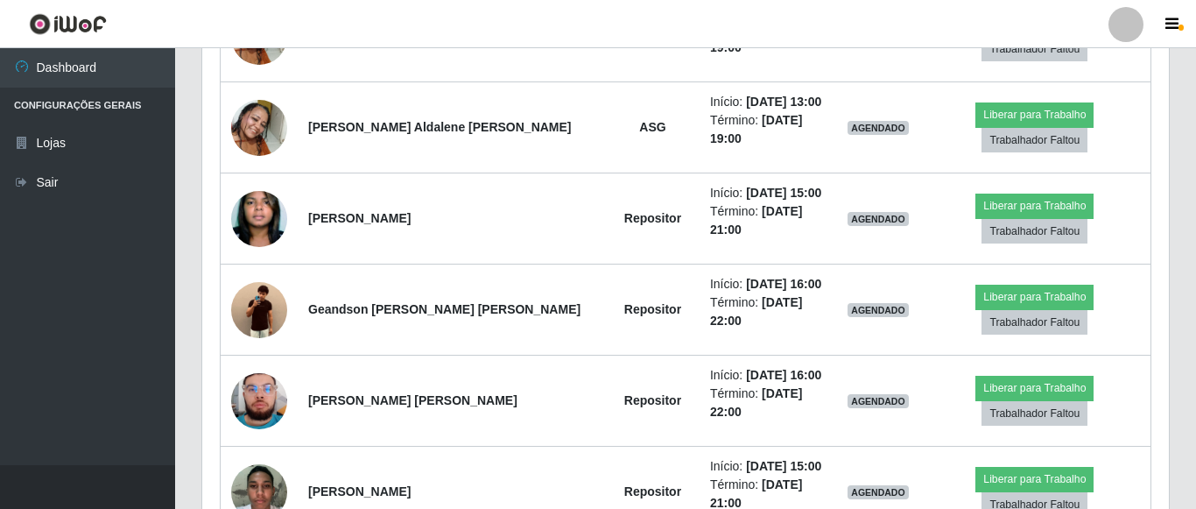
scroll to position [1504, 0]
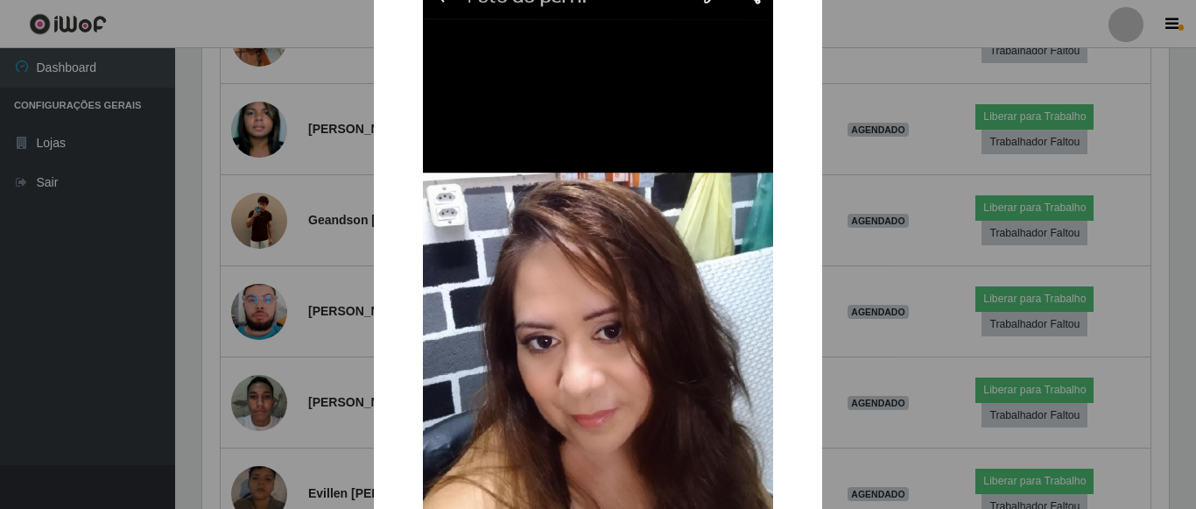
scroll to position [200, 0]
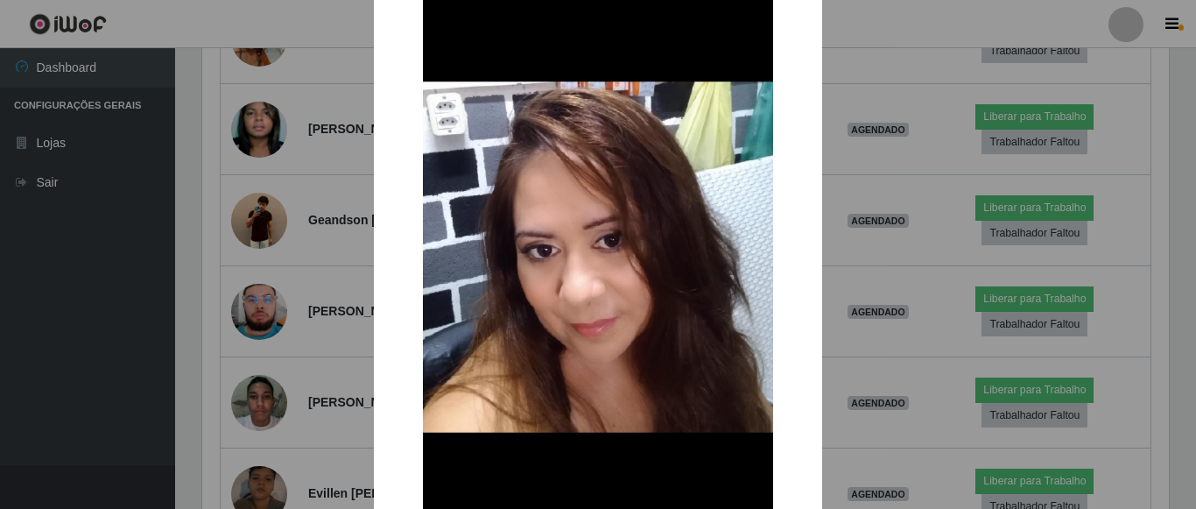
click at [249, 393] on div "× OK Cancel" at bounding box center [598, 254] width 1196 height 509
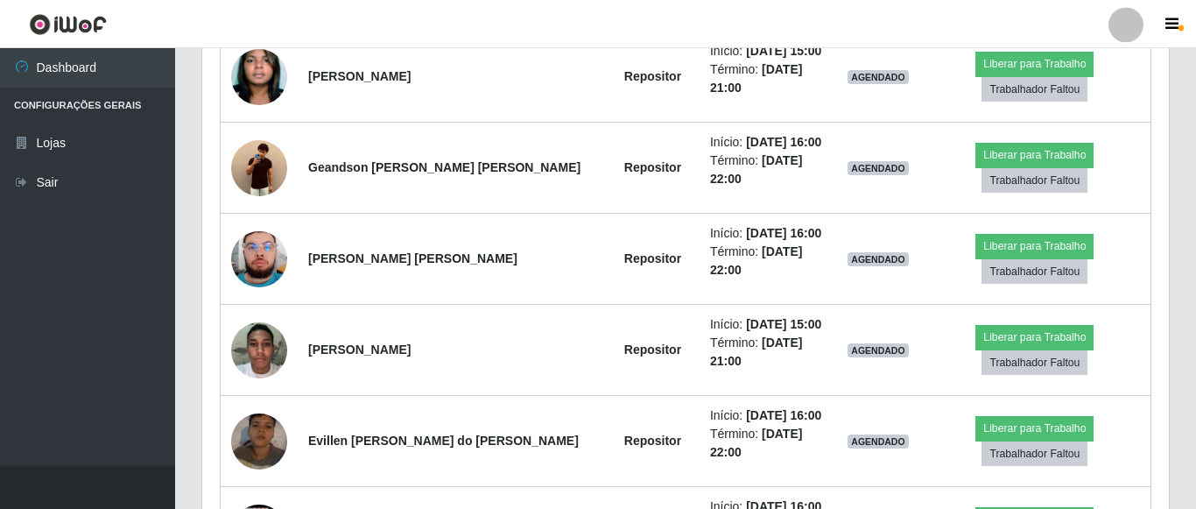
scroll to position [1590, 0]
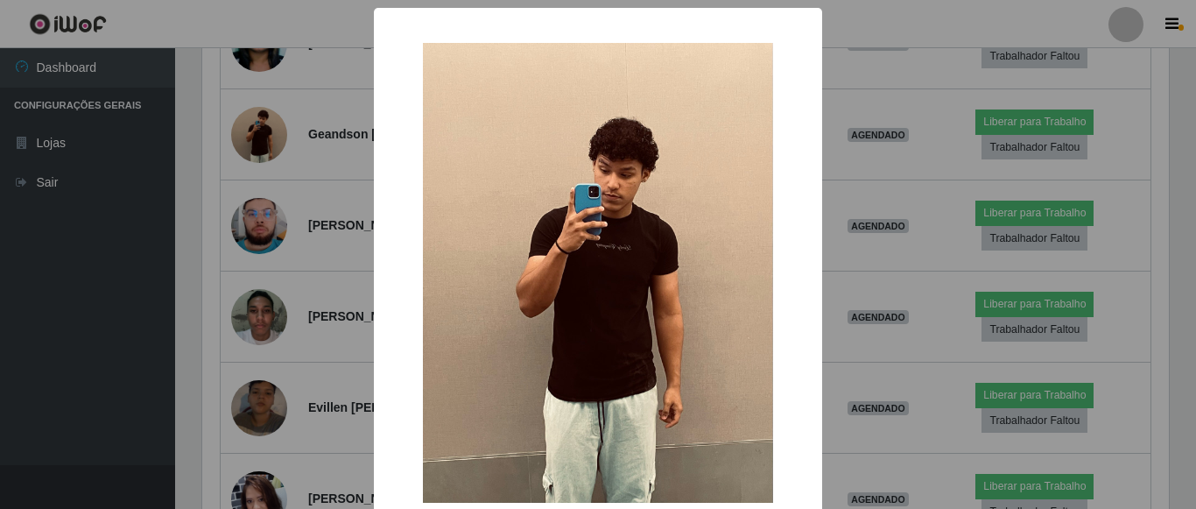
click at [187, 296] on div "× OK Cancel" at bounding box center [598, 254] width 1196 height 509
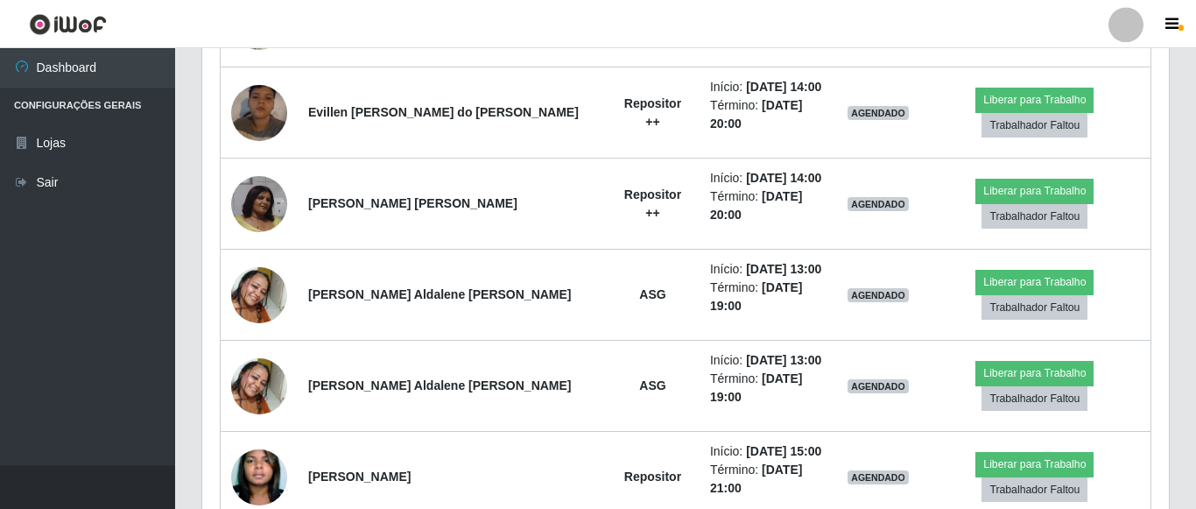
scroll to position [1143, 0]
